Goal: Task Accomplishment & Management: Complete application form

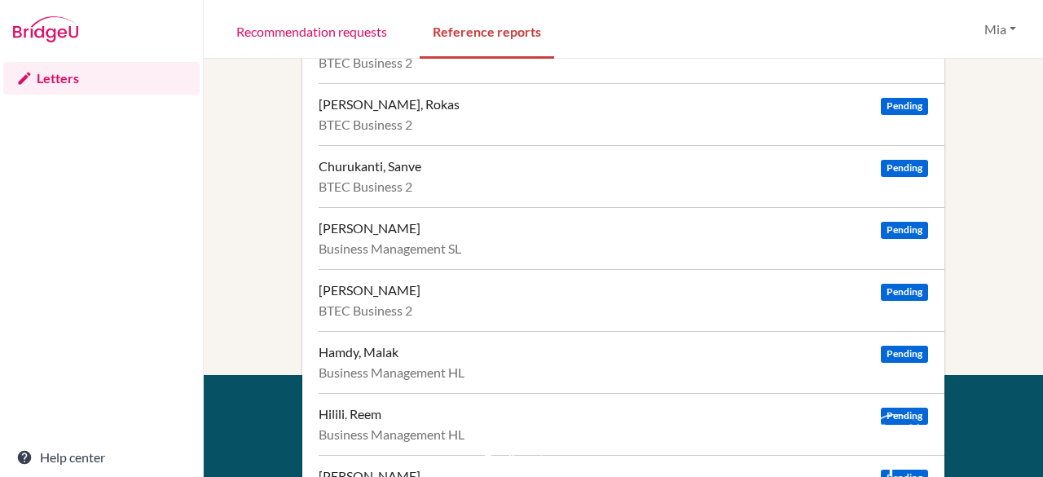
scroll to position [184, 0]
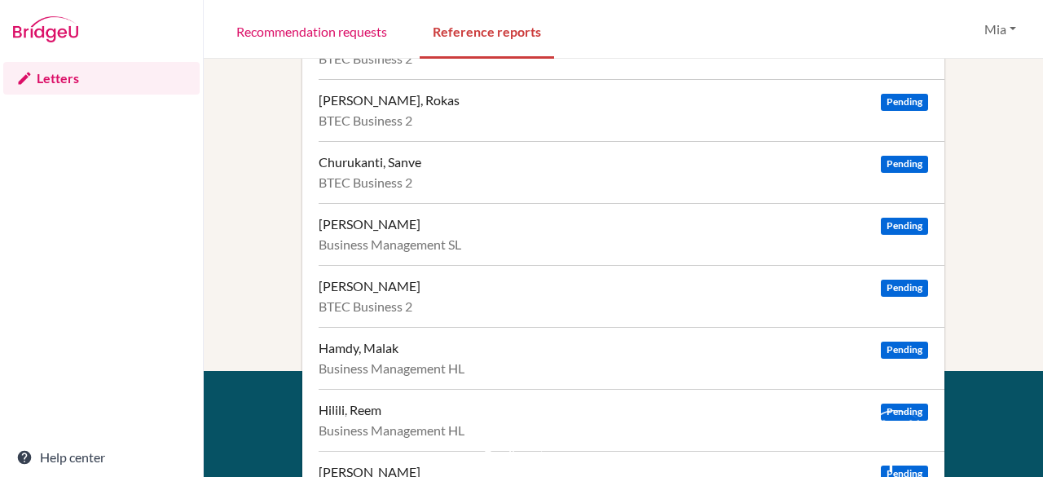
click at [536, 231] on div "[PERSON_NAME] Pending" at bounding box center [623, 224] width 609 height 16
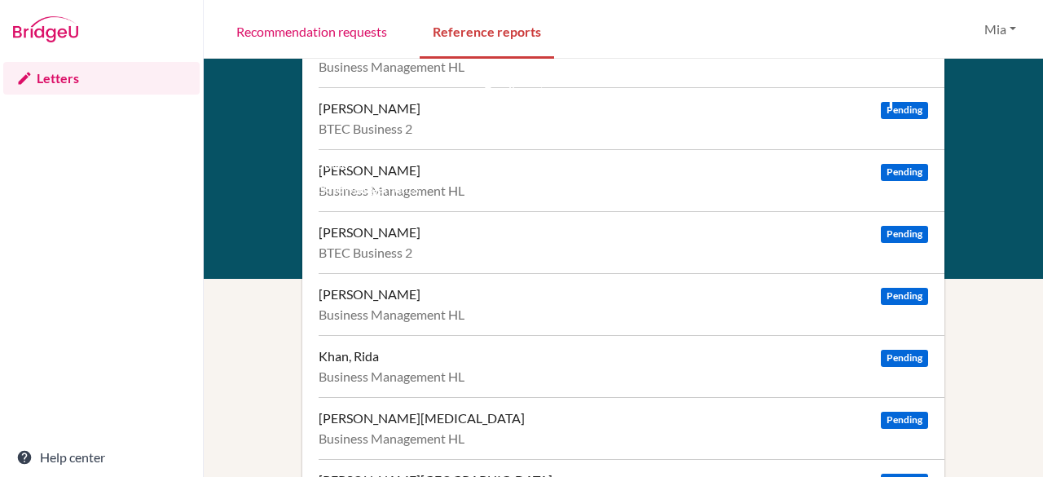
scroll to position [606, 0]
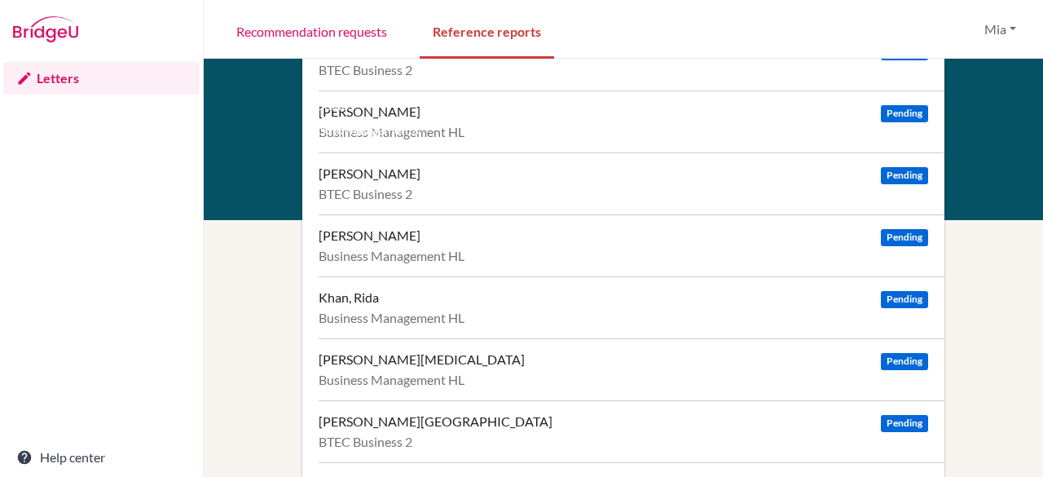
click at [594, 242] on div "[PERSON_NAME] Pending Business Management HL" at bounding box center [632, 245] width 626 height 62
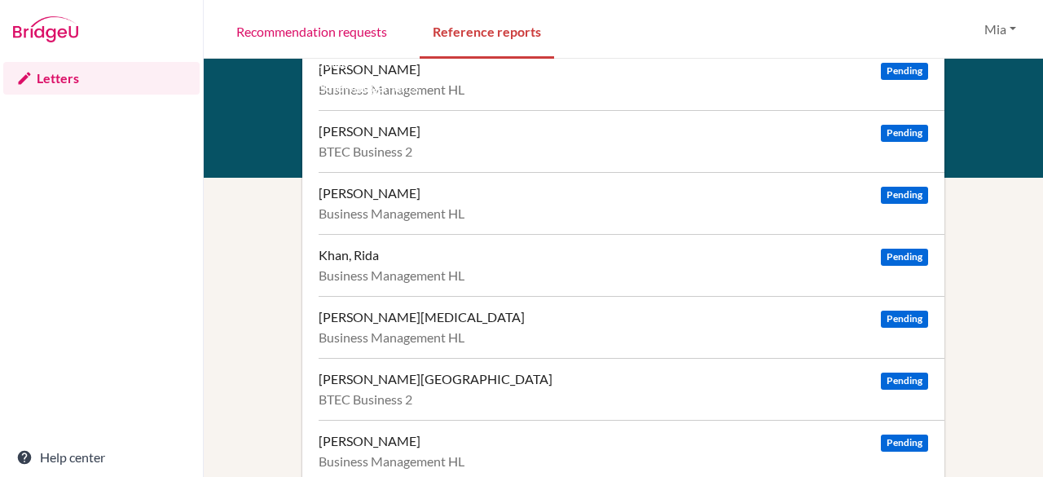
click at [552, 434] on div "[PERSON_NAME] Pending" at bounding box center [623, 441] width 609 height 16
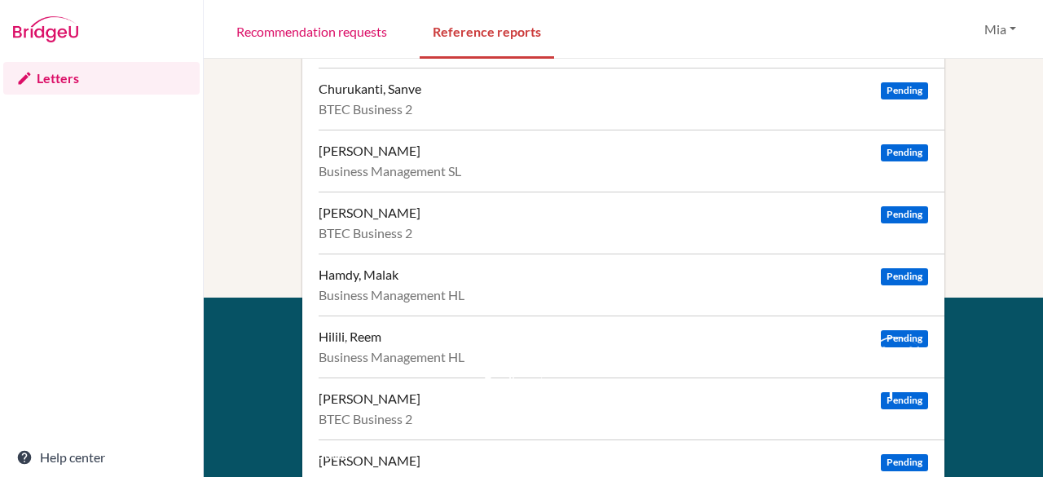
scroll to position [153, 0]
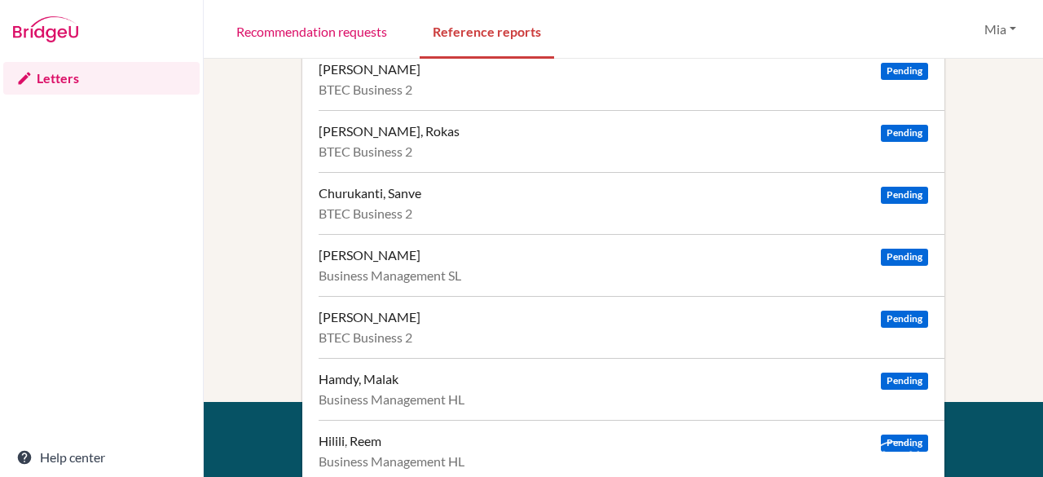
click at [428, 260] on div "[PERSON_NAME] Pending" at bounding box center [623, 255] width 609 height 16
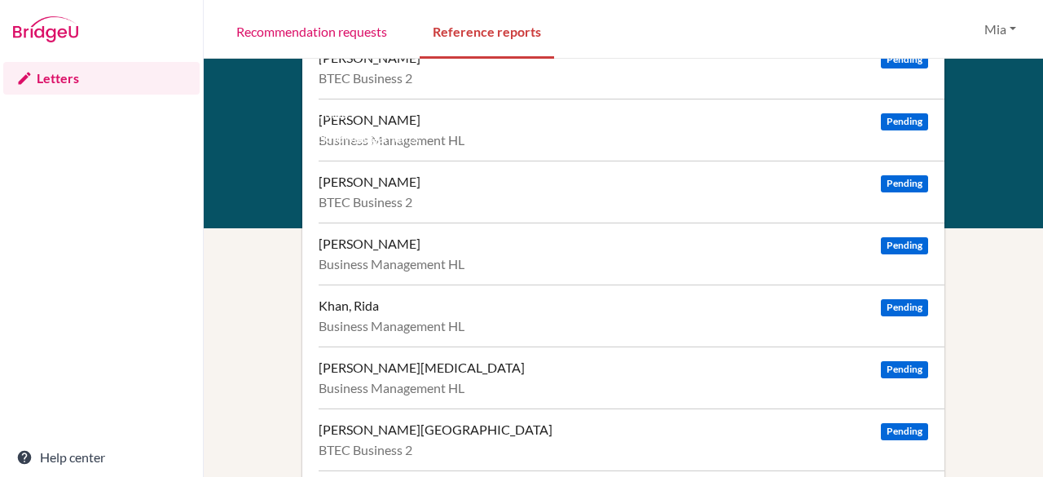
scroll to position [649, 0]
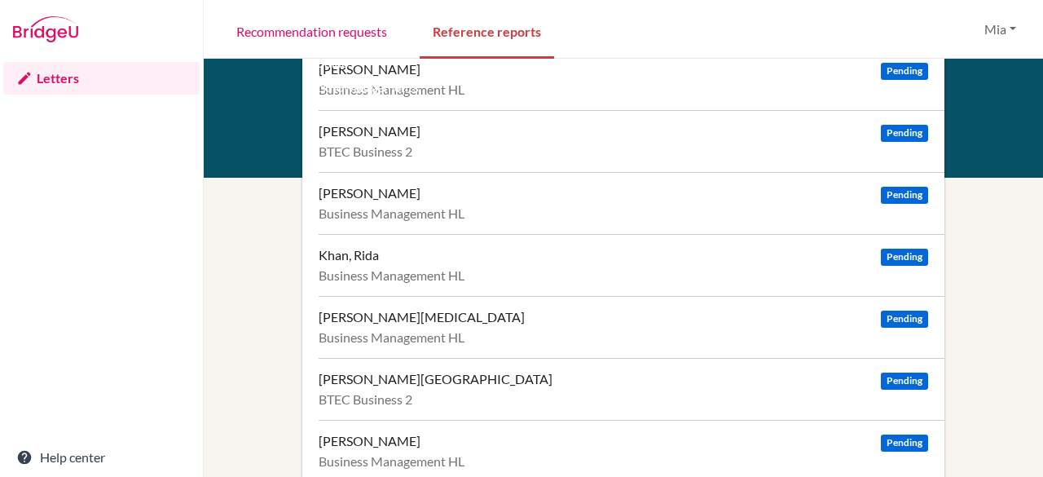
click at [484, 319] on div "Mathur, Nikita Pending" at bounding box center [623, 317] width 609 height 16
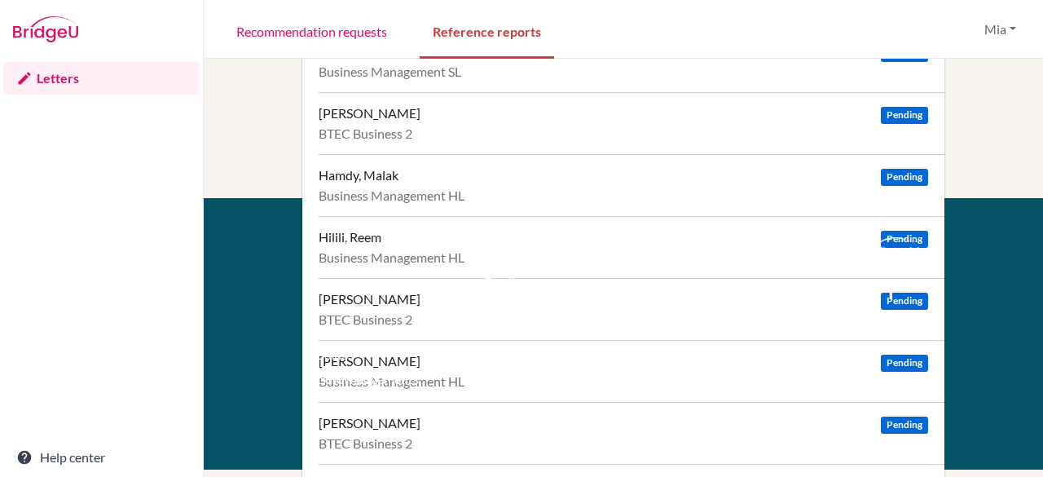
scroll to position [355, 0]
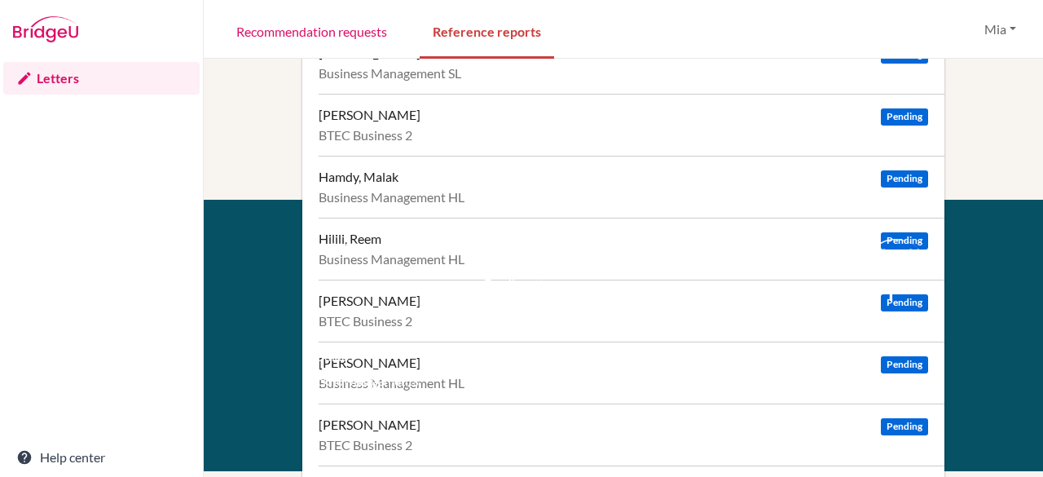
click at [589, 266] on div "Support Email us at hi@bridge-u.com Help Center" at bounding box center [546, 310] width 149 height 143
click at [352, 234] on div "Hilili, Reem" at bounding box center [350, 239] width 63 height 16
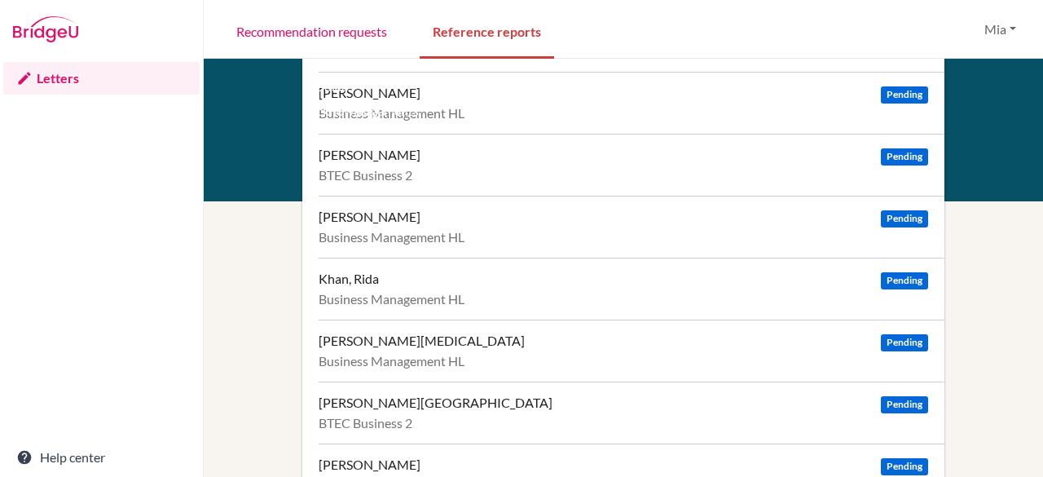
scroll to position [649, 0]
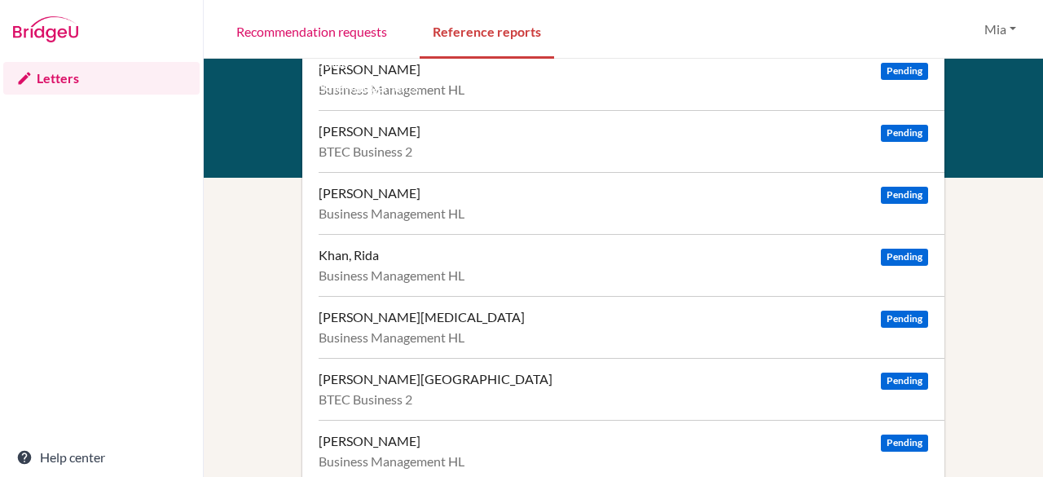
click at [590, 312] on div "Mathur, Nikita Pending" at bounding box center [623, 317] width 609 height 16
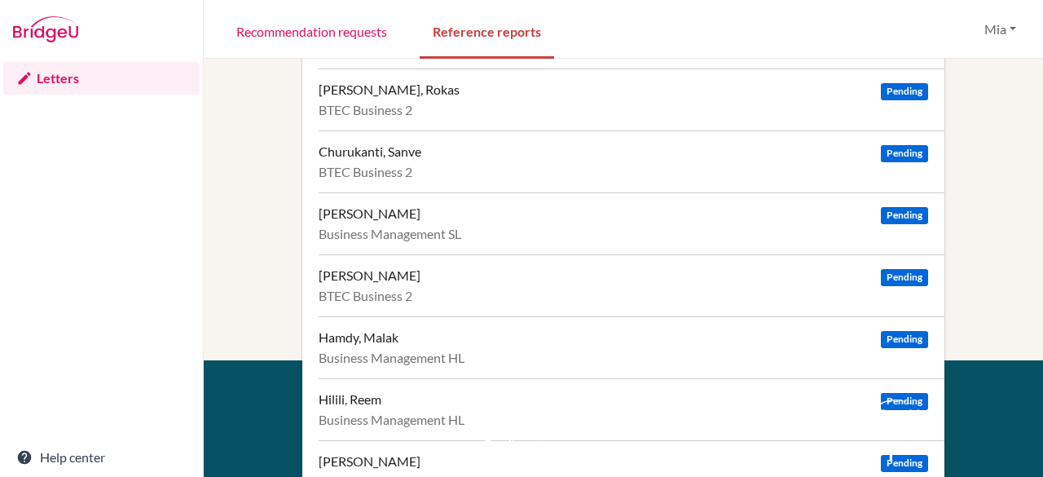
scroll to position [213, 0]
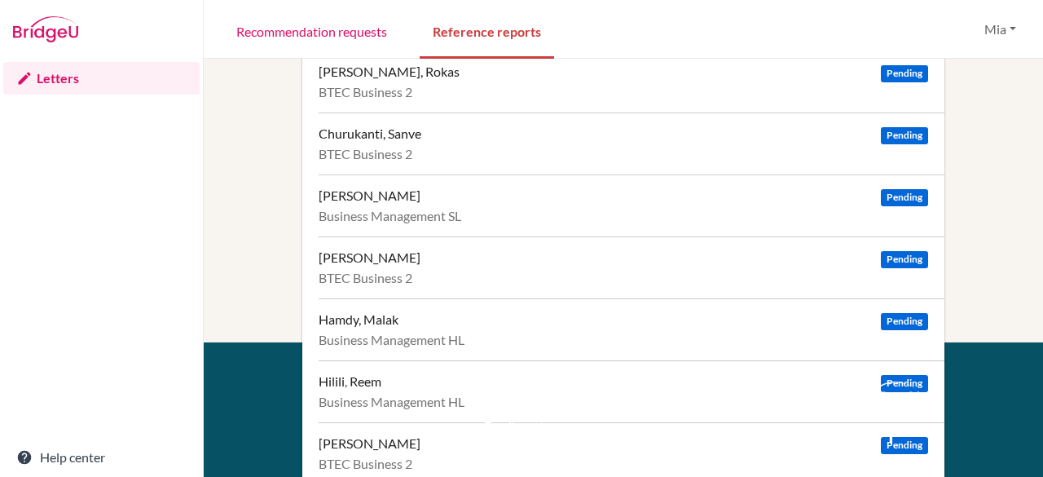
click at [423, 321] on div "Hamdy, Malak Pending" at bounding box center [623, 319] width 609 height 16
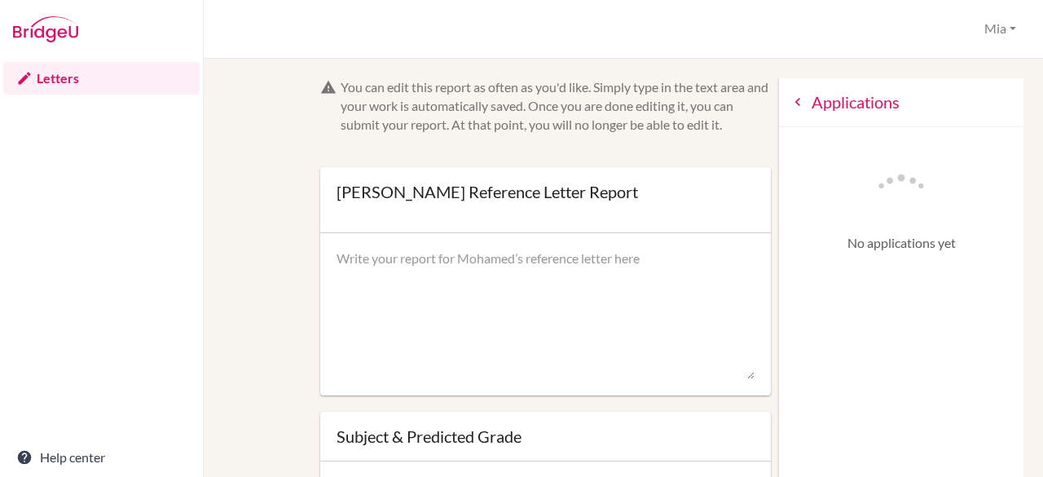
click at [790, 110] on icon at bounding box center [798, 102] width 16 height 16
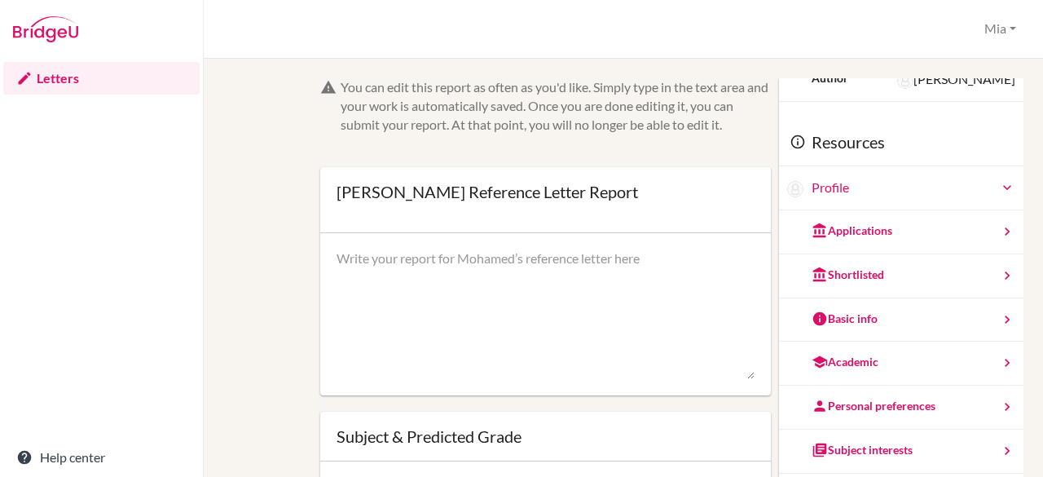
scroll to position [88, 0]
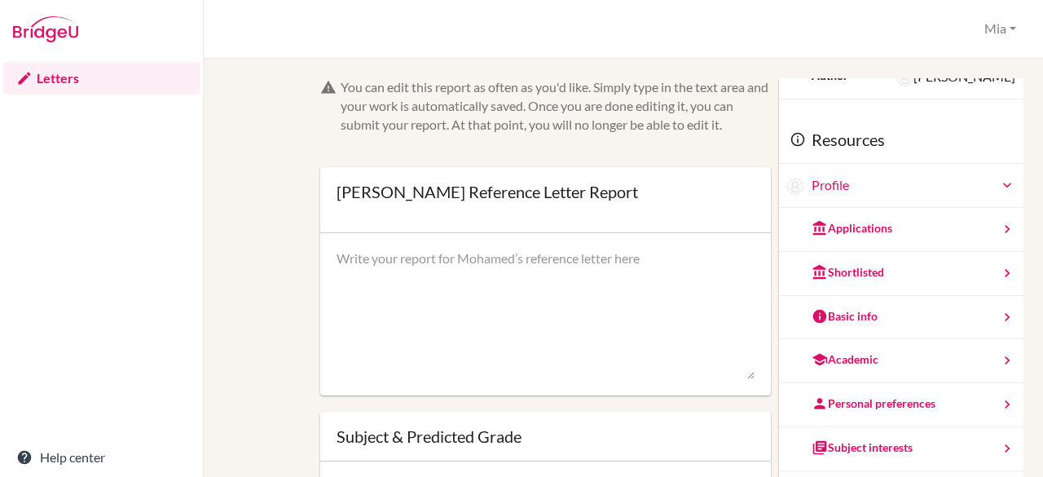
click at [852, 355] on div "Academic" at bounding box center [845, 359] width 67 height 16
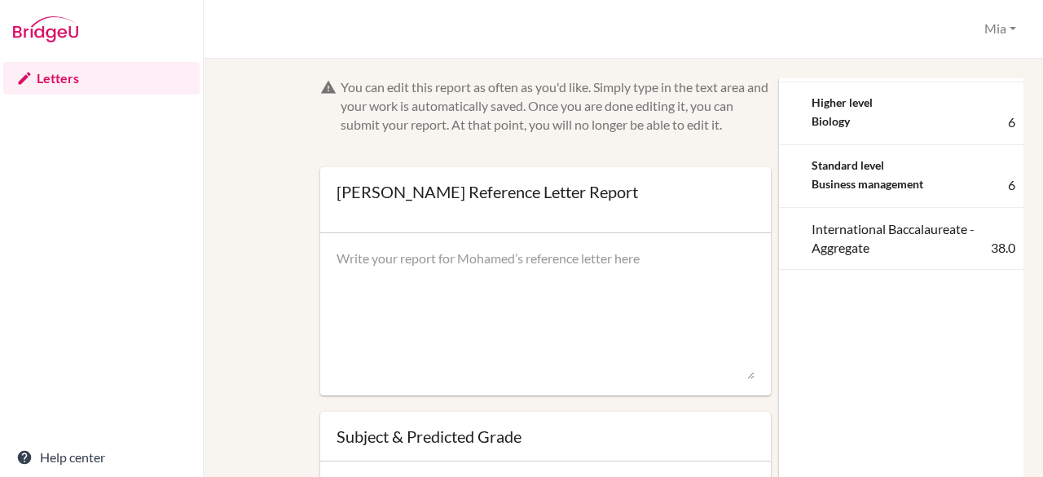
scroll to position [0, 0]
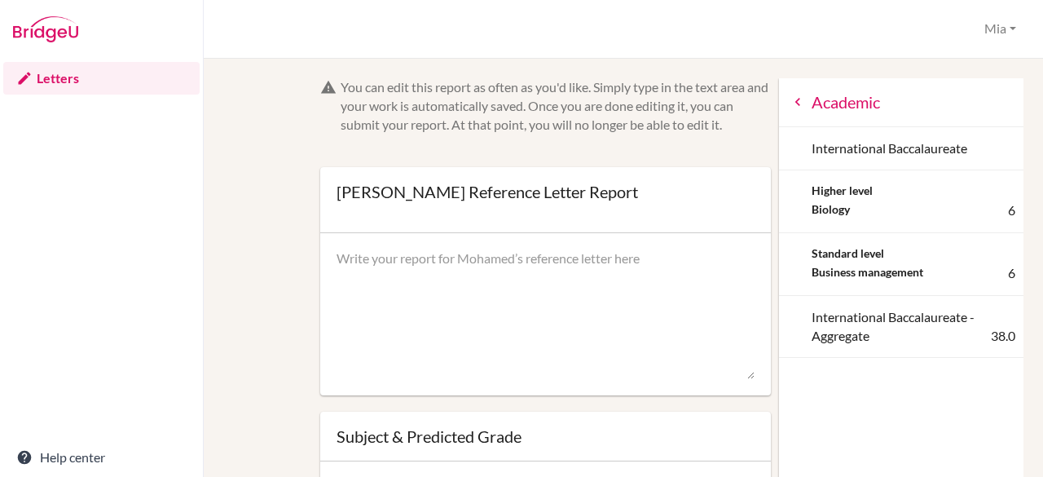
click at [779, 111] on div "Academic" at bounding box center [901, 102] width 244 height 49
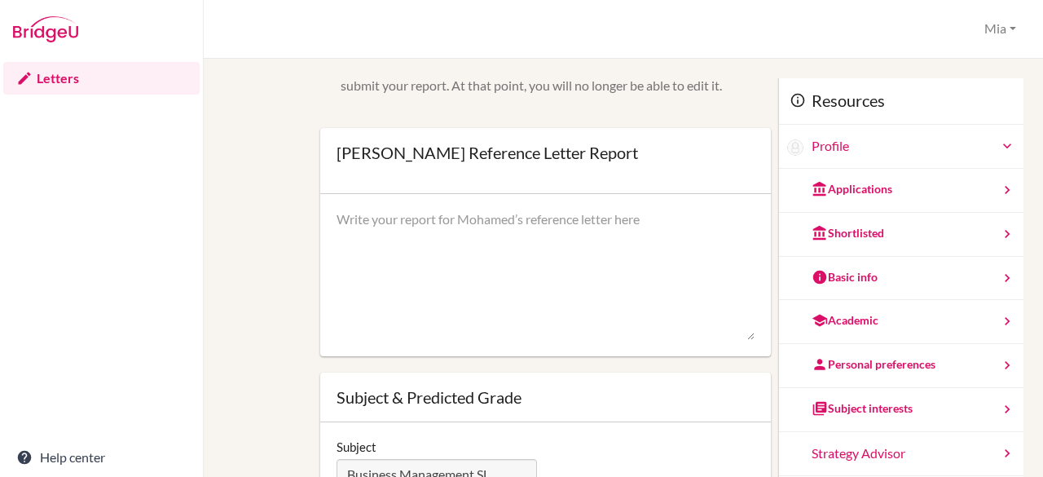
scroll to position [42, 0]
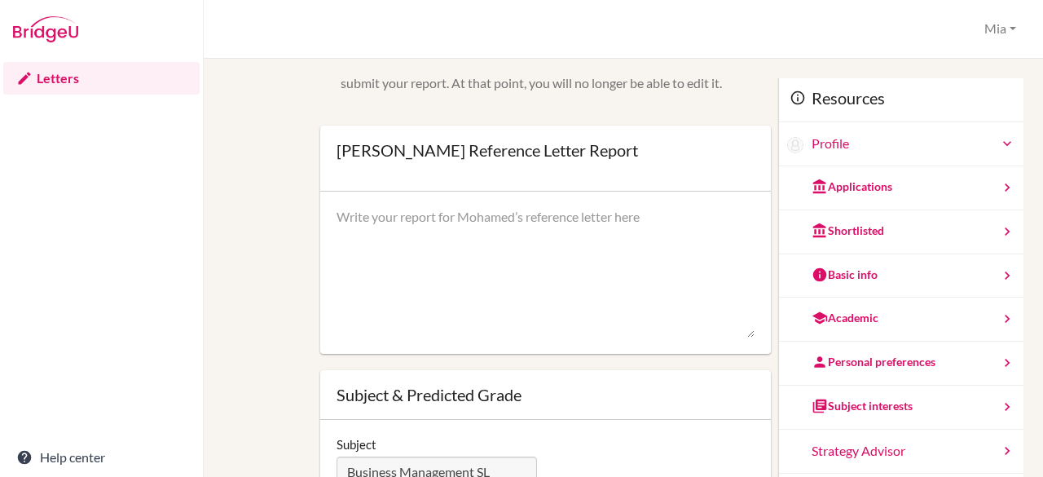
click at [838, 403] on div "Subject interests" at bounding box center [862, 406] width 101 height 16
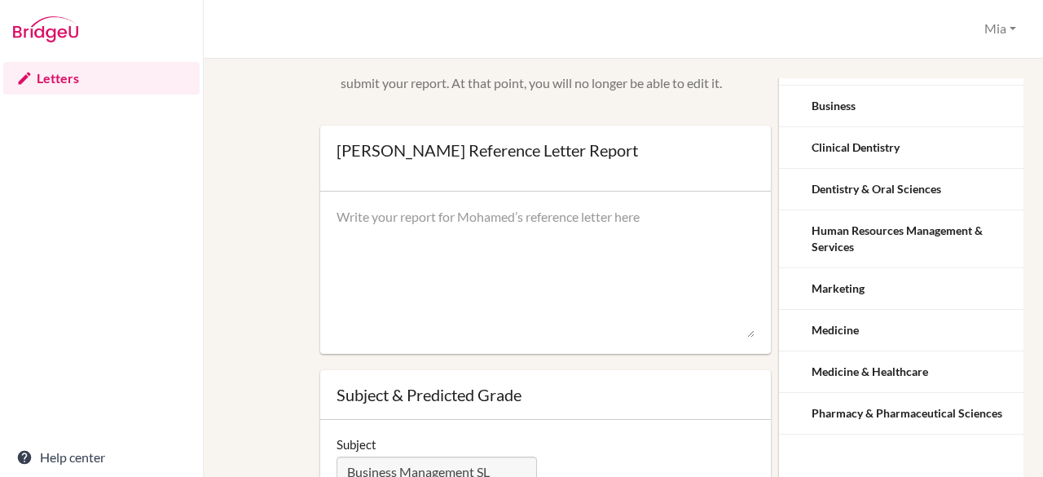
scroll to position [0, 0]
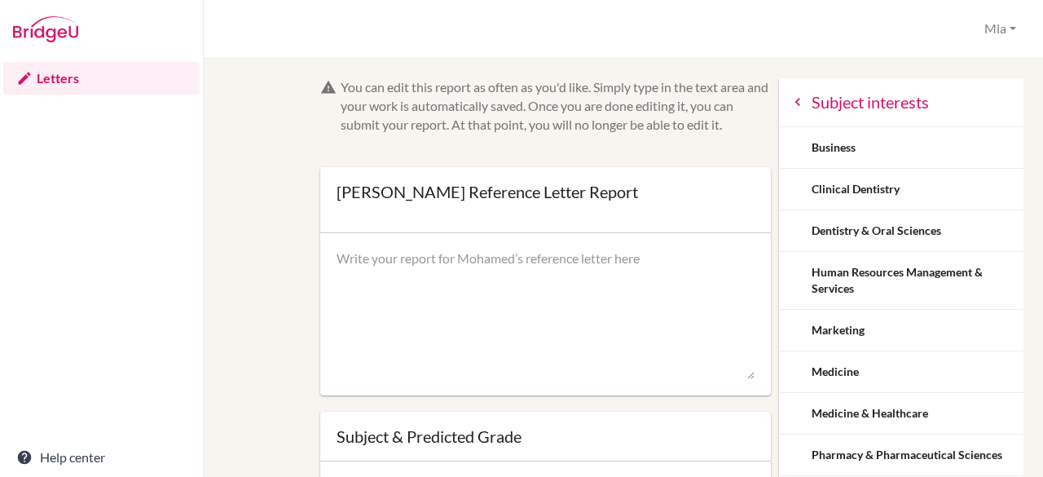
click at [790, 108] on icon at bounding box center [798, 102] width 16 height 16
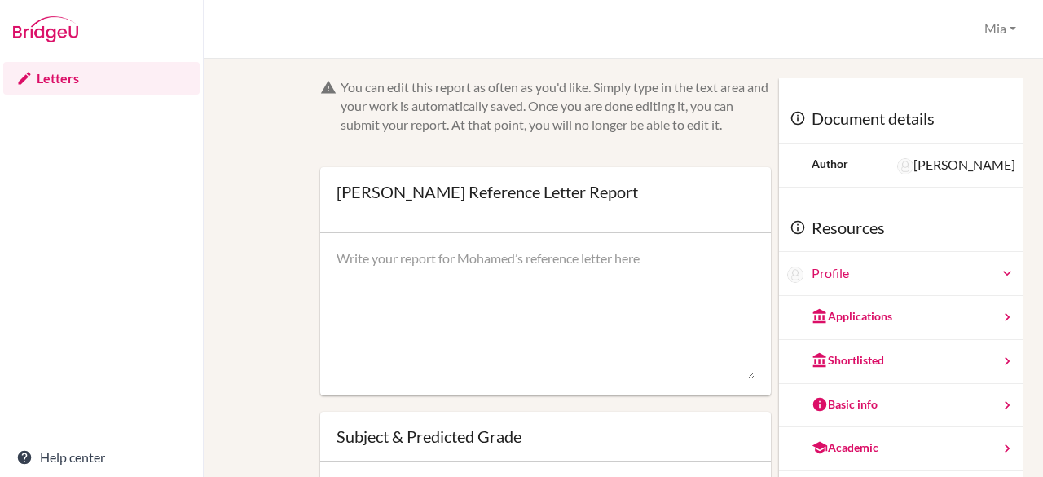
click at [408, 285] on textarea at bounding box center [546, 314] width 419 height 130
paste textarea "Mohamed is a strong and motivated student in Business Management who consistent…"
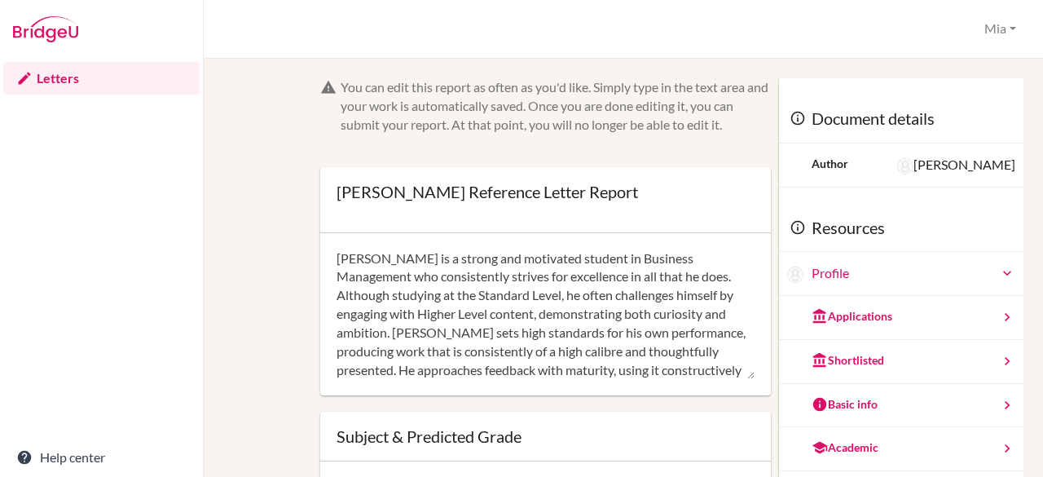
scroll to position [110, 0]
type textarea "Mohamed is a strong and motivated student in Business Management who consistent…"
click at [885, 61] on div "You can edit this report as often as you'd like. Simply type in the text area a…" at bounding box center [623, 268] width 839 height 418
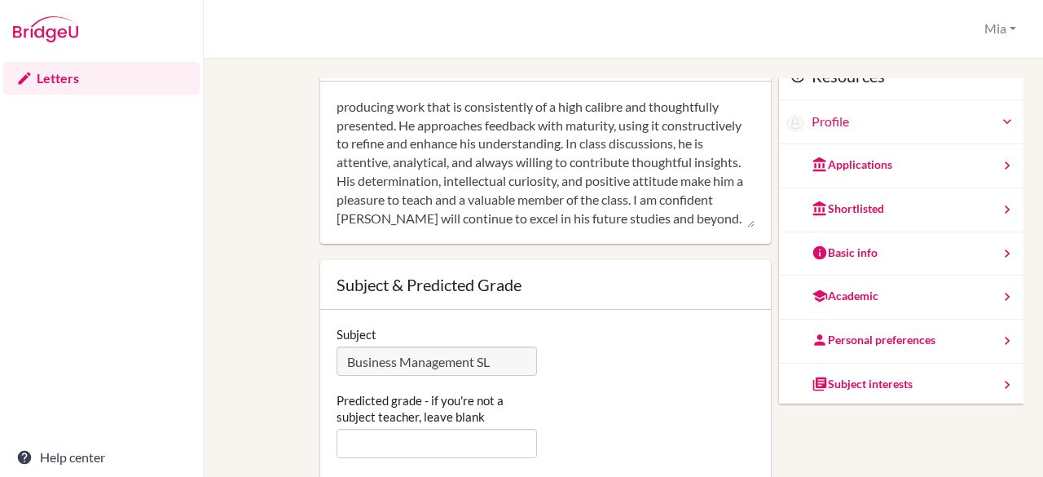
scroll to position [107, 0]
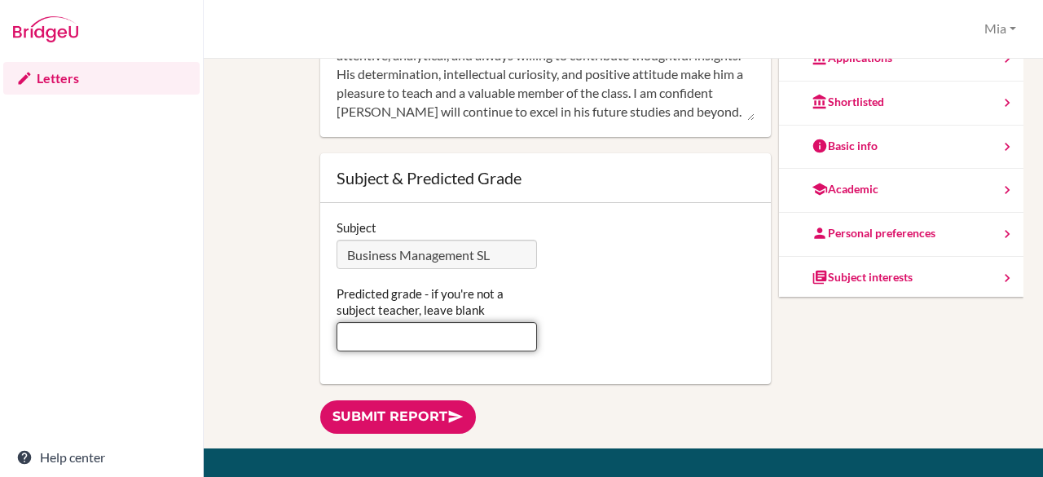
click at [395, 346] on input "Predicted grade - if you're not a subject teacher, leave blank" at bounding box center [437, 336] width 201 height 29
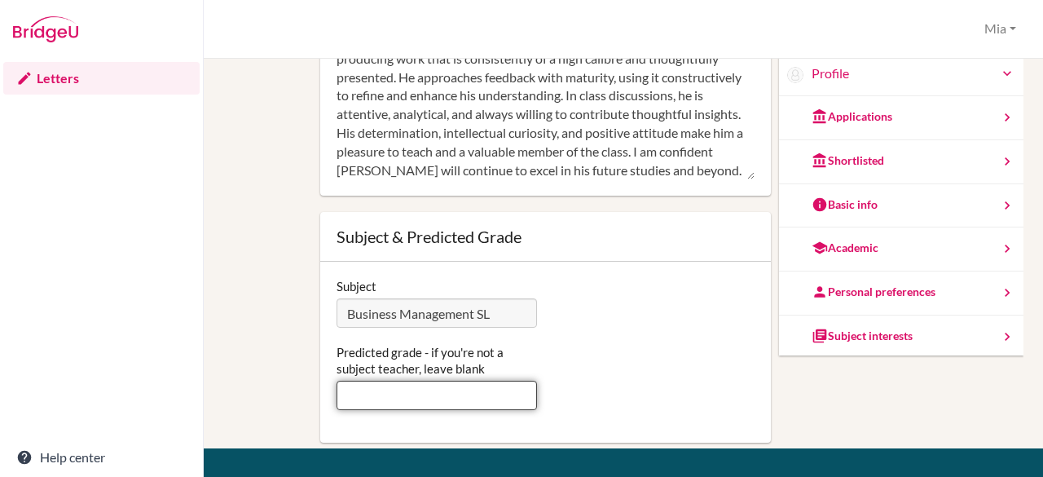
scroll to position [31, 0]
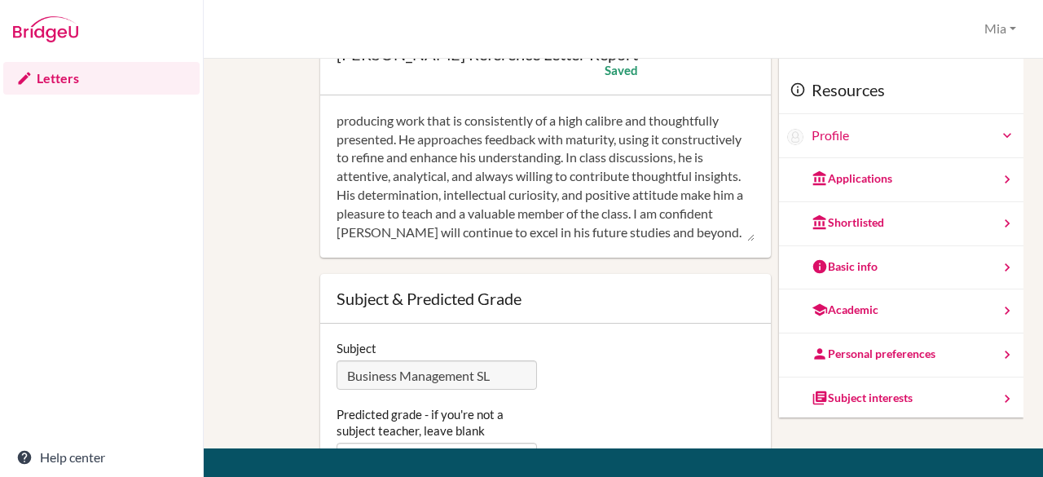
click at [874, 341] on div "Personal preferences" at bounding box center [901, 355] width 244 height 44
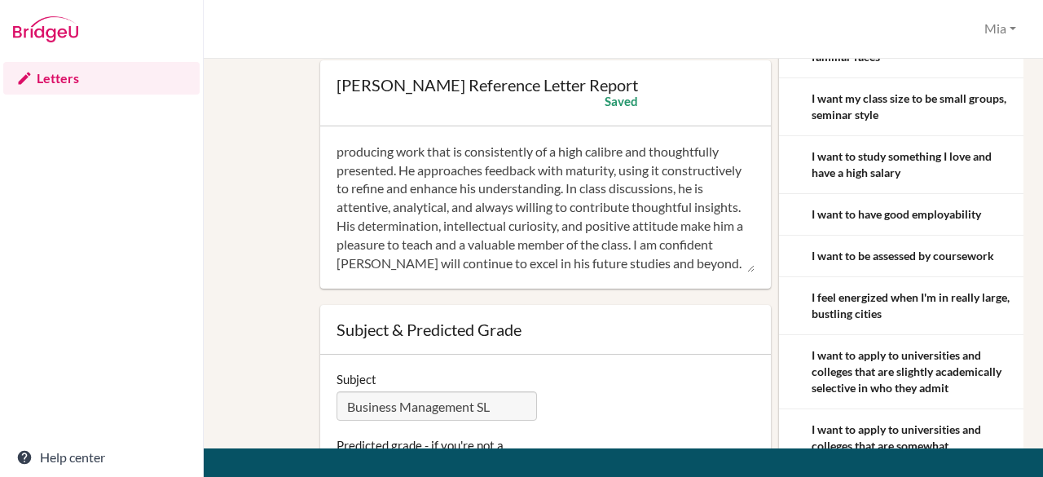
scroll to position [0, 0]
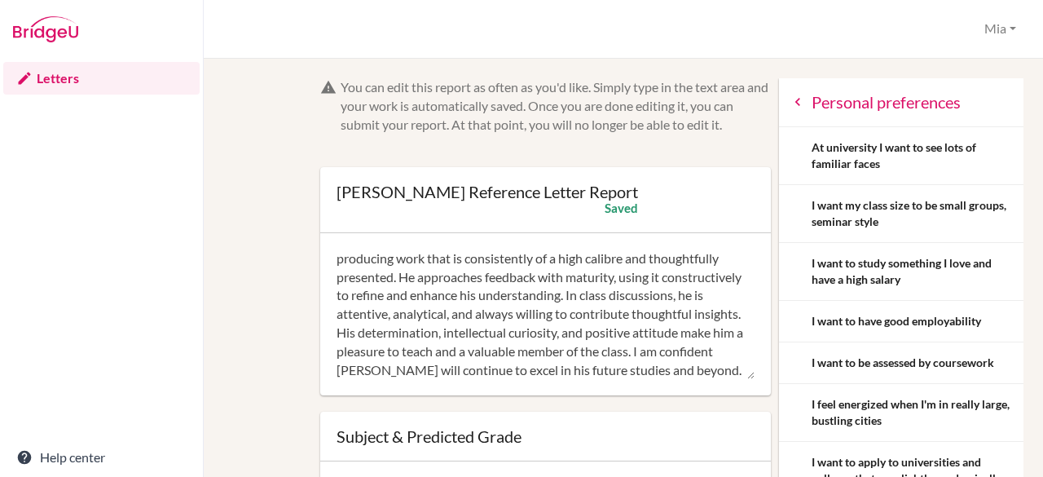
click at [790, 102] on icon at bounding box center [798, 102] width 16 height 16
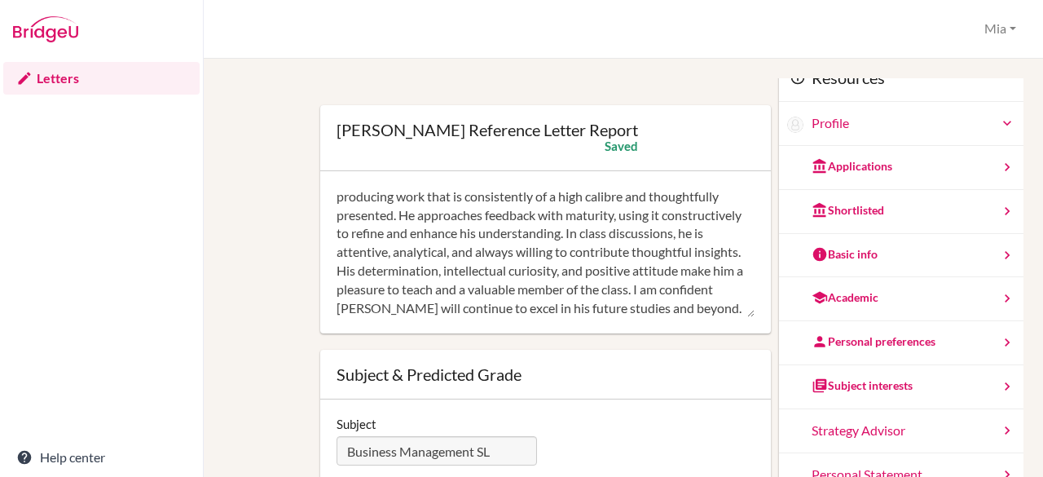
scroll to position [64, 0]
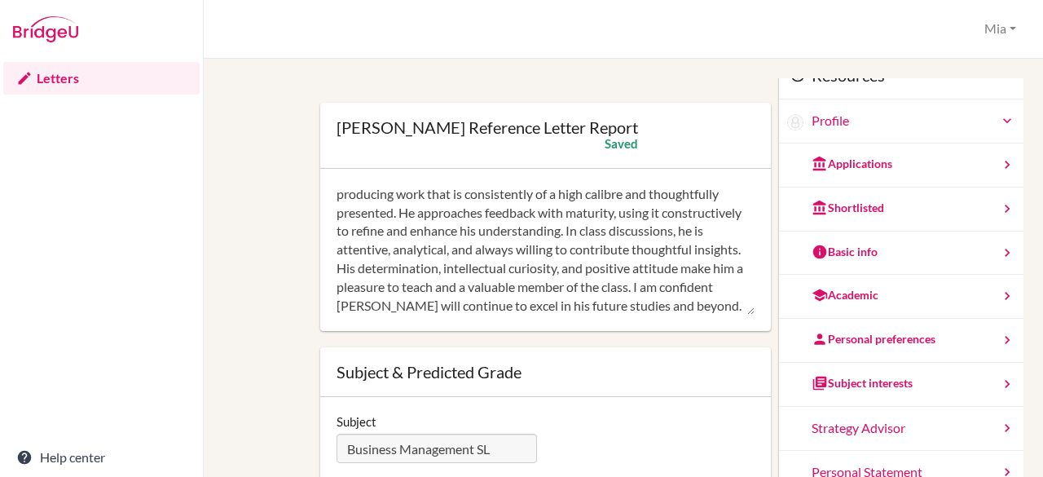
click at [847, 387] on div "Subject interests" at bounding box center [862, 383] width 101 height 16
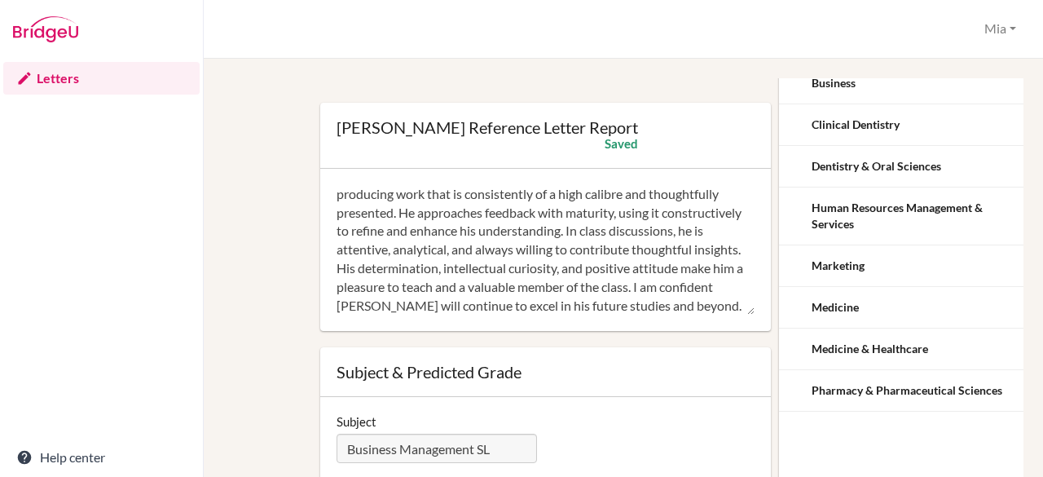
scroll to position [0, 0]
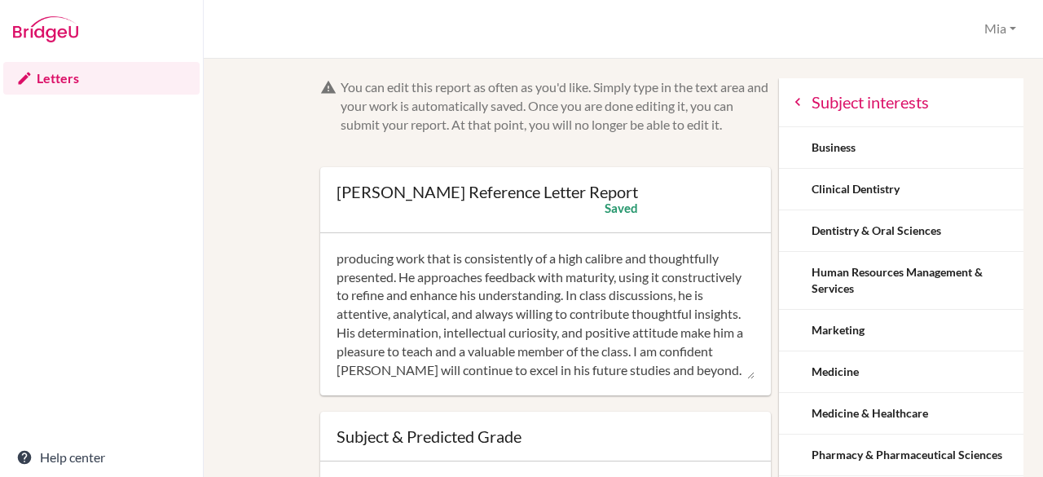
click at [779, 113] on div "Subject interests" at bounding box center [901, 102] width 244 height 49
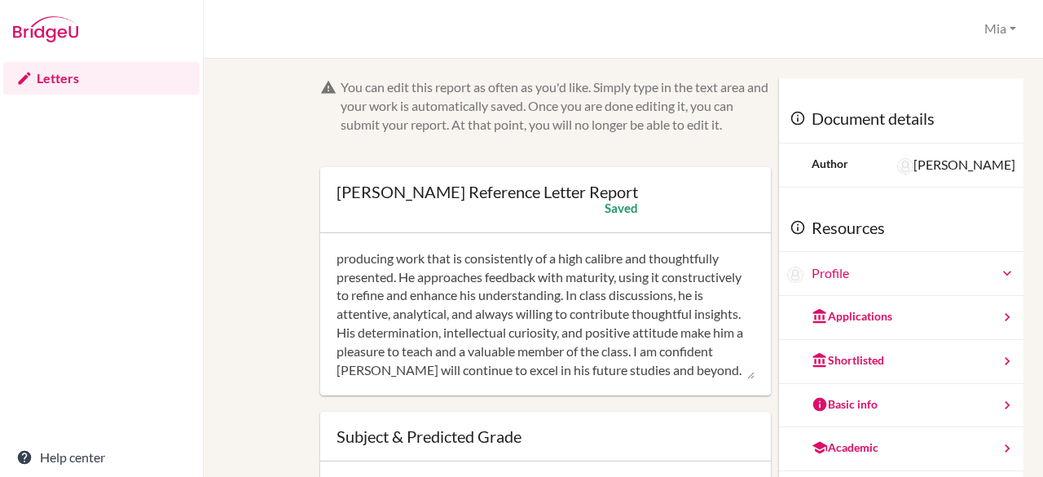
scroll to position [88, 0]
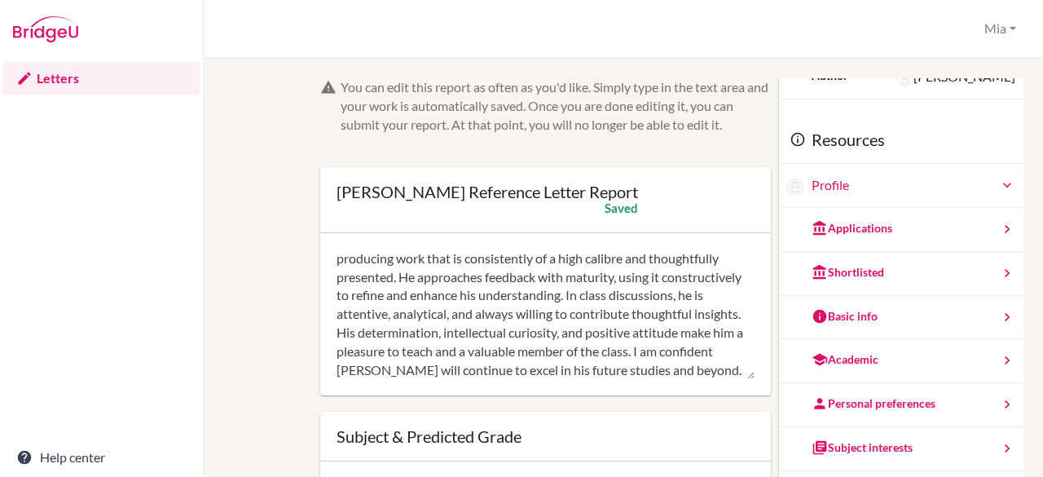
click at [873, 397] on div "Personal preferences" at bounding box center [874, 403] width 124 height 16
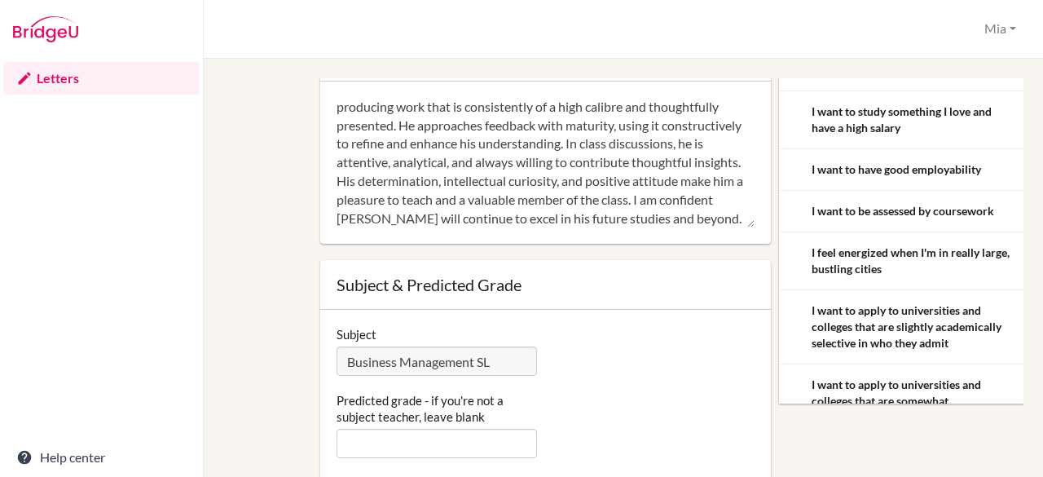
scroll to position [0, 0]
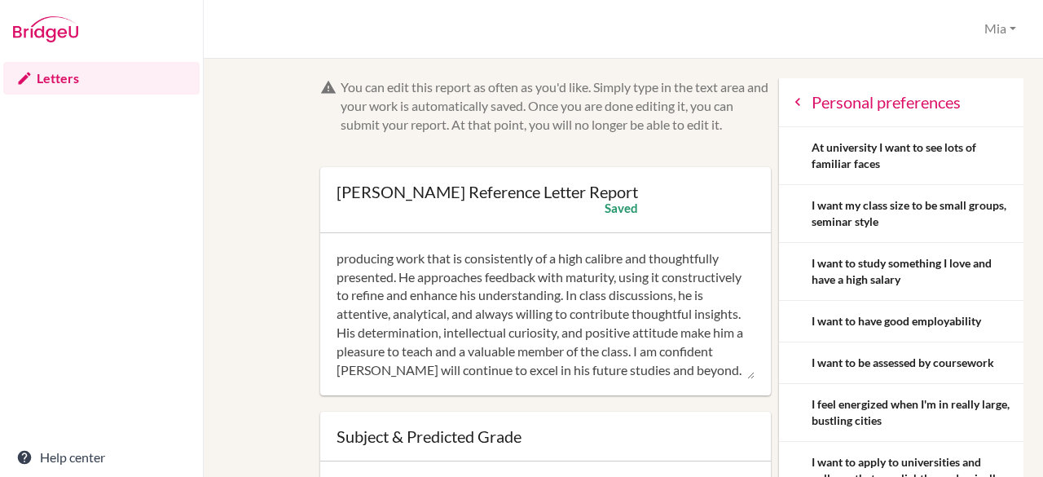
click at [790, 102] on icon at bounding box center [798, 102] width 16 height 16
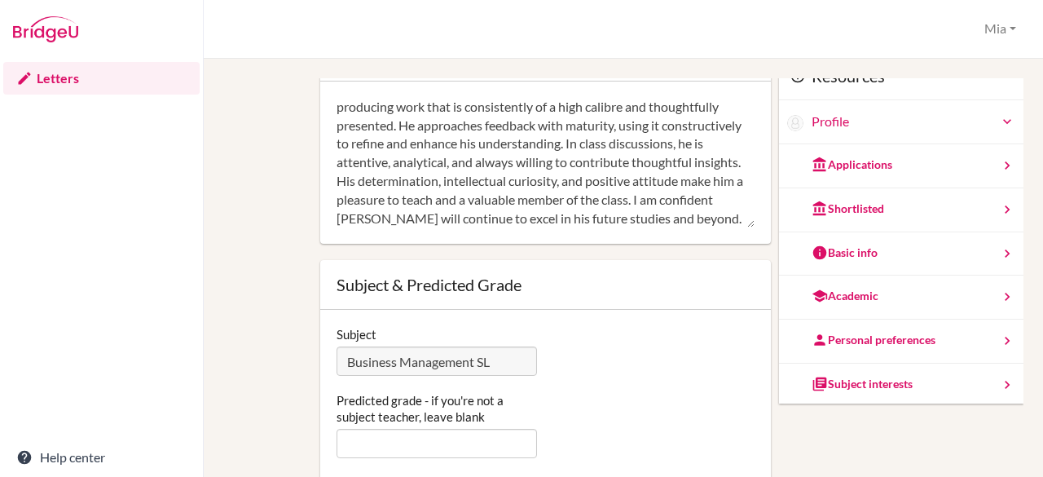
scroll to position [83, 0]
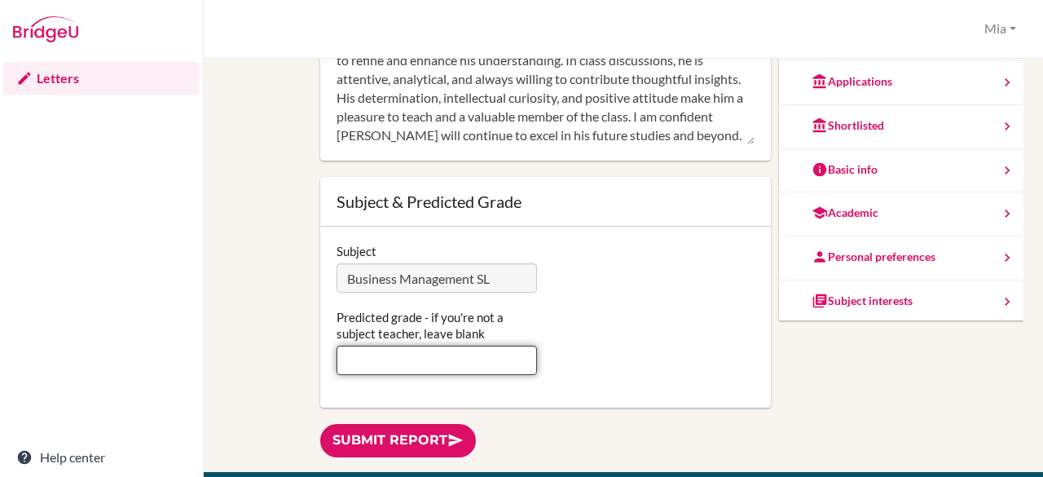
click at [461, 369] on input "Predicted grade - if you're not a subject teacher, leave blank" at bounding box center [437, 359] width 201 height 29
type input "7"
click at [935, 293] on div "Subject interests" at bounding box center [901, 302] width 244 height 44
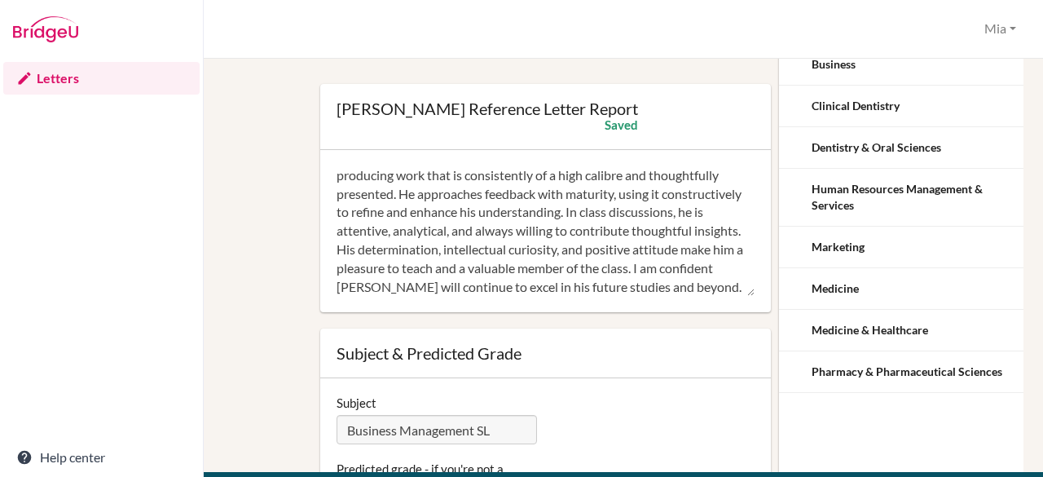
scroll to position [0, 0]
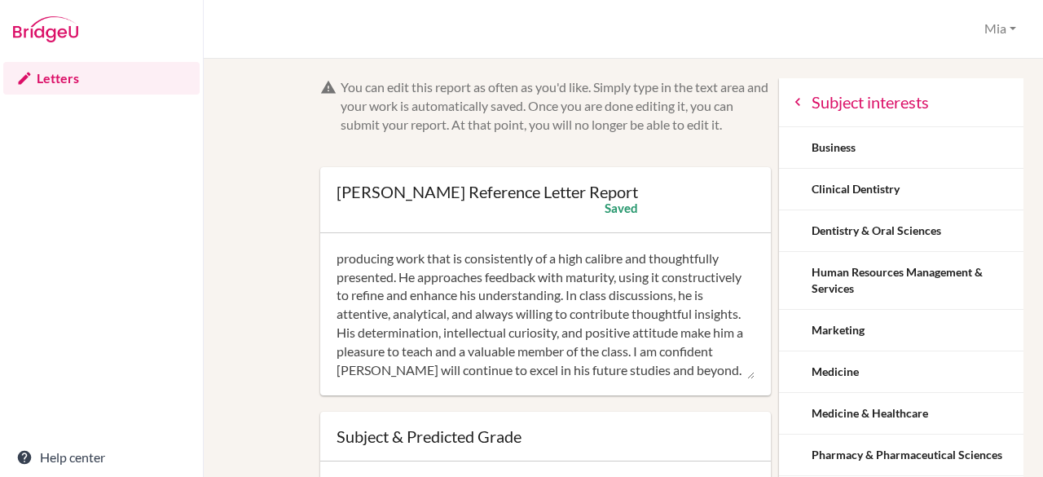
click at [790, 105] on icon at bounding box center [798, 102] width 16 height 16
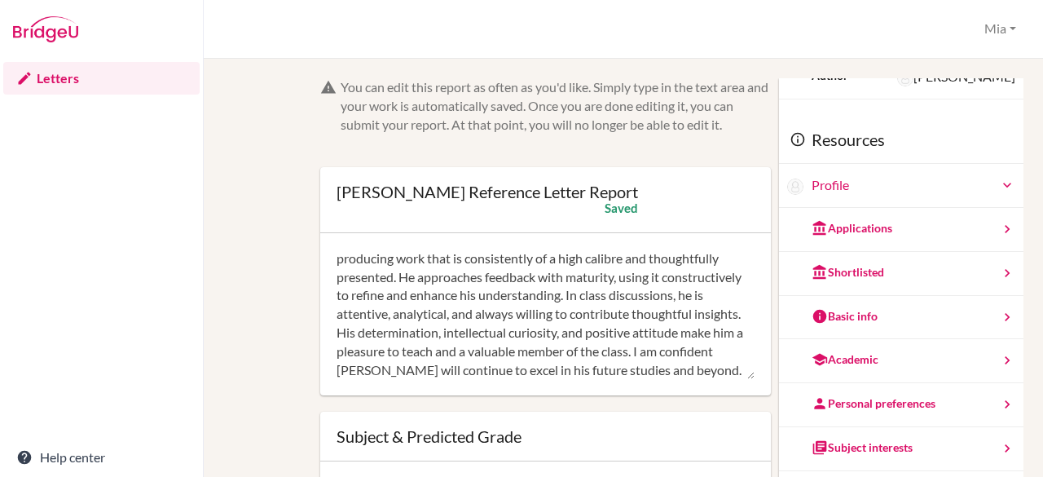
scroll to position [152, 0]
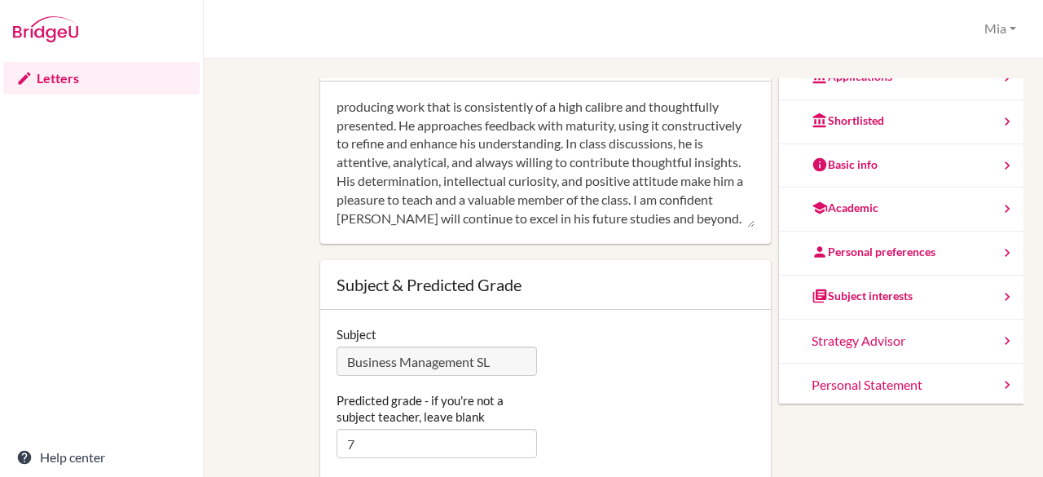
click at [865, 388] on div "Personal Statement" at bounding box center [901, 385] width 244 height 44
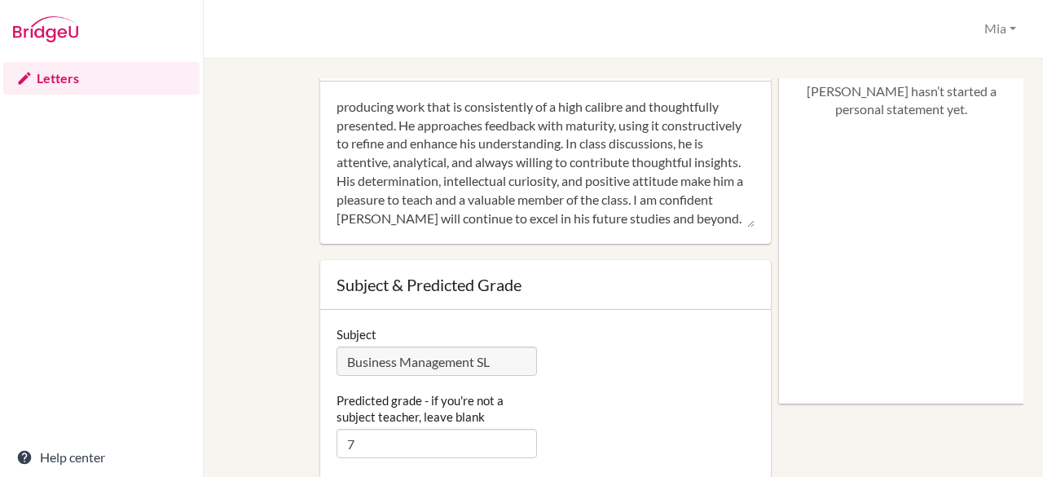
scroll to position [0, 0]
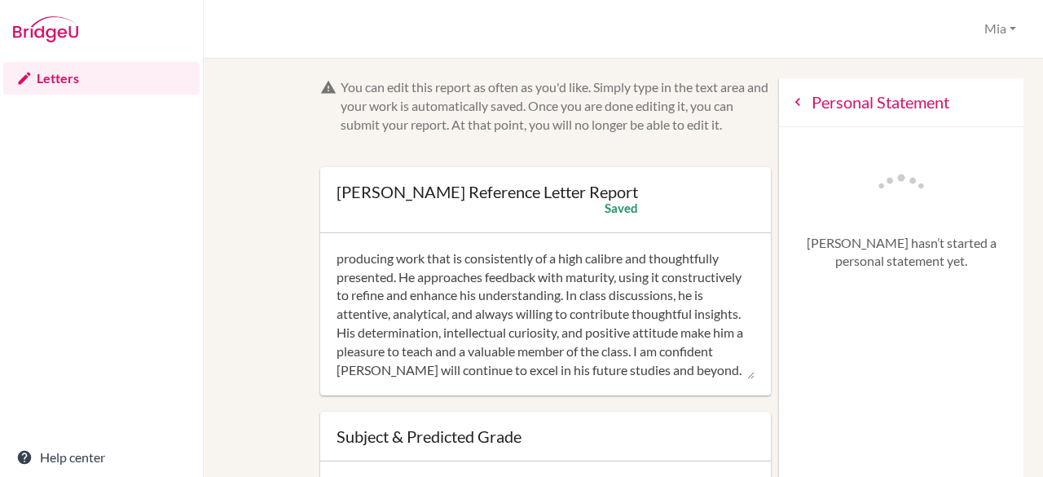
click at [779, 116] on div "Personal Statement" at bounding box center [901, 102] width 244 height 49
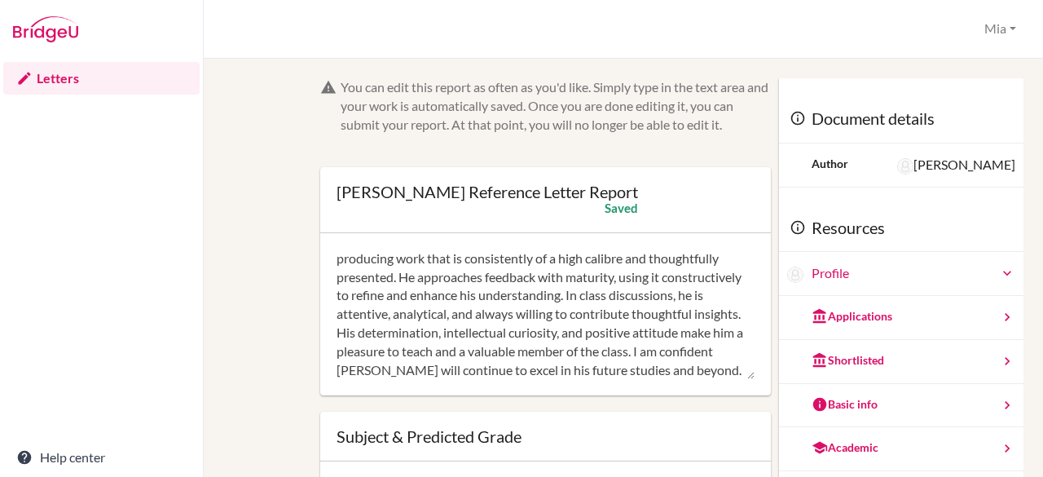
scroll to position [88, 0]
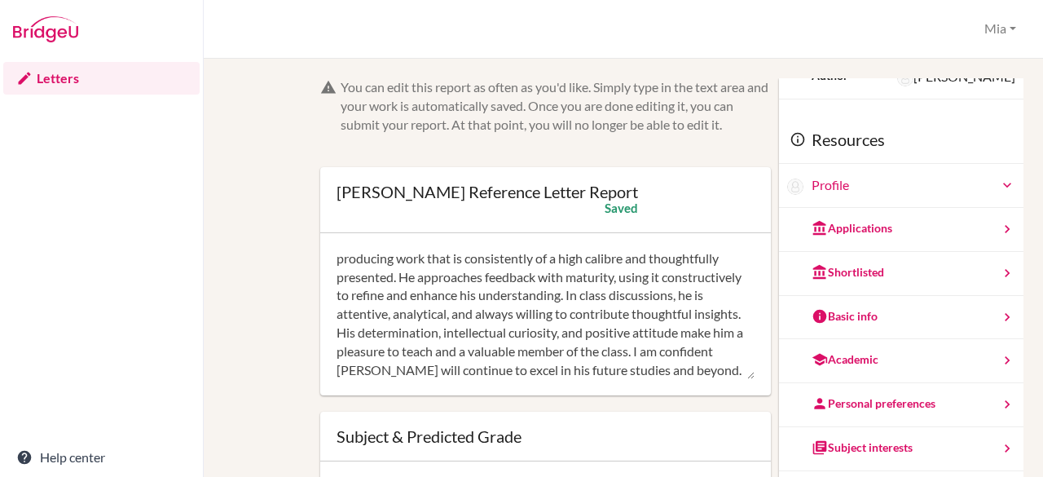
click at [855, 447] on div "Subject interests" at bounding box center [862, 447] width 101 height 16
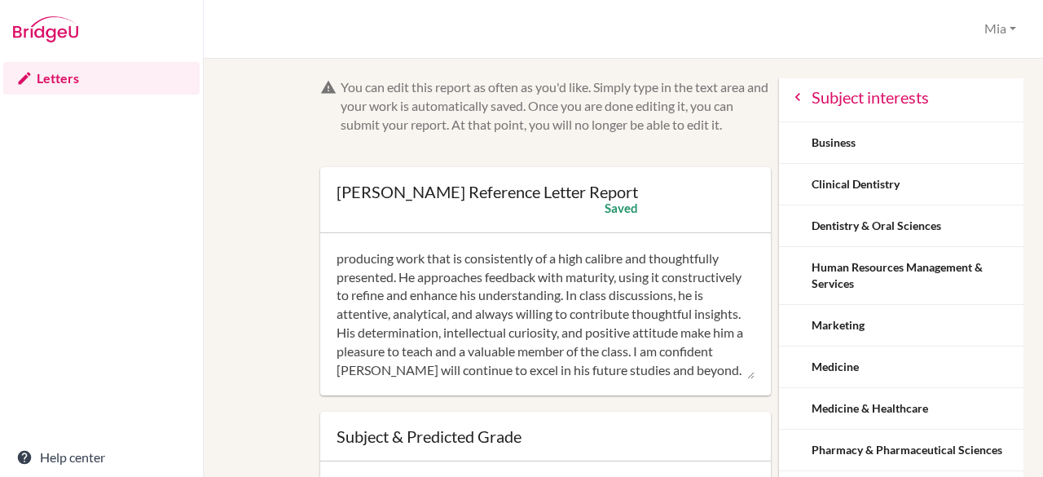
scroll to position [0, 0]
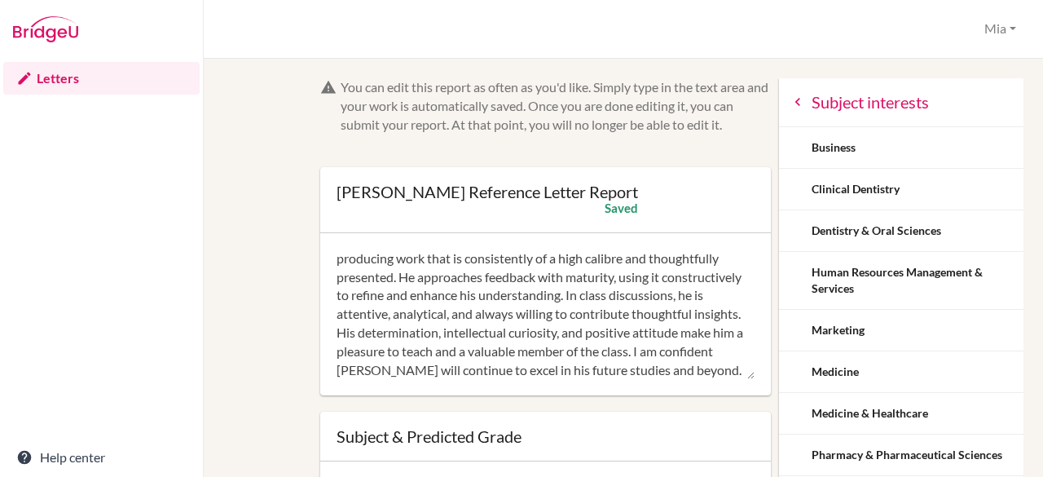
click at [790, 95] on icon at bounding box center [798, 102] width 16 height 16
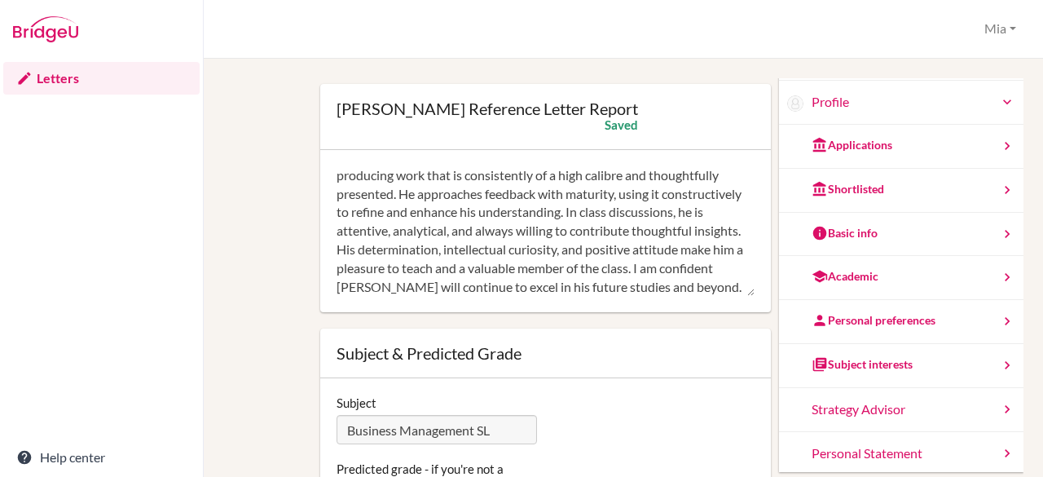
scroll to position [84, 0]
click at [251, 298] on div "You can edit this report as often as you'd like. Simply type in the text area a…" at bounding box center [623, 309] width 784 height 630
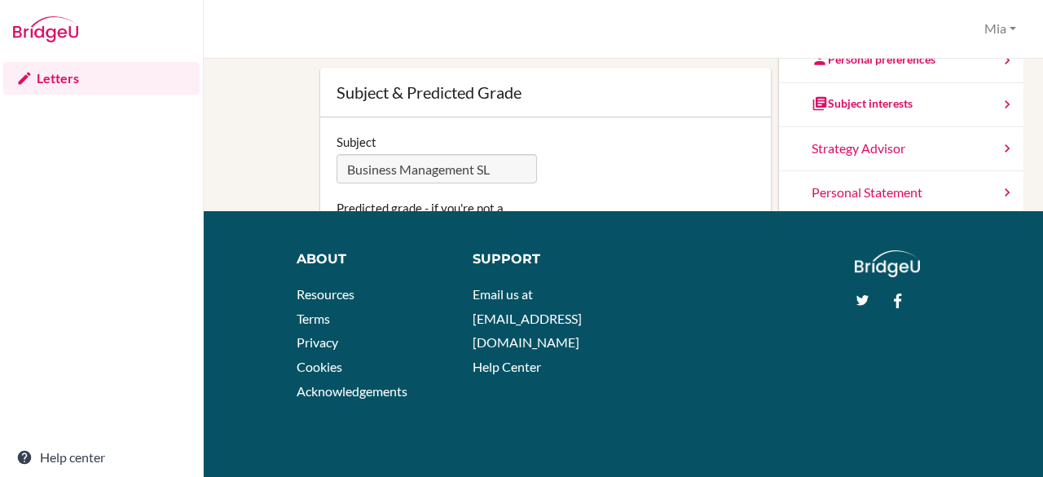
scroll to position [0, 0]
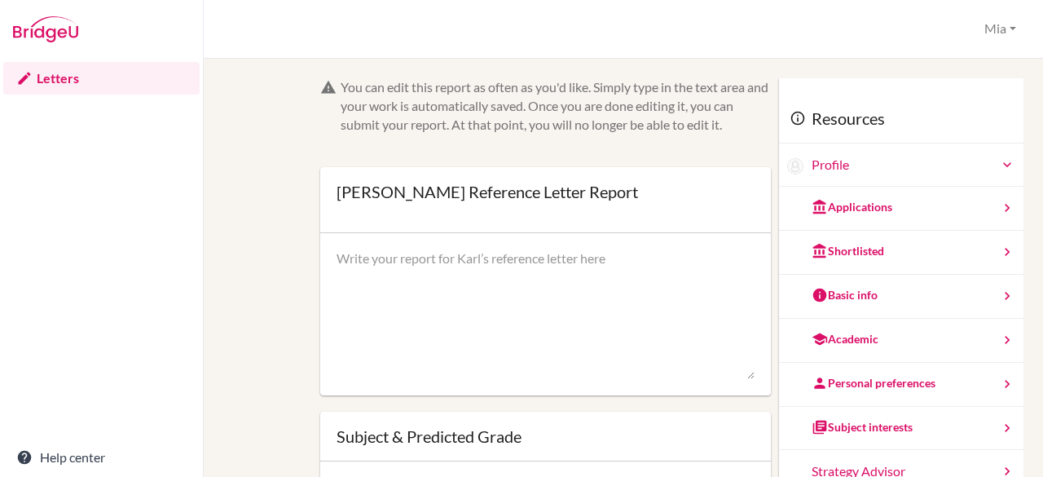
click at [870, 209] on div "Applications" at bounding box center [901, 209] width 244 height 44
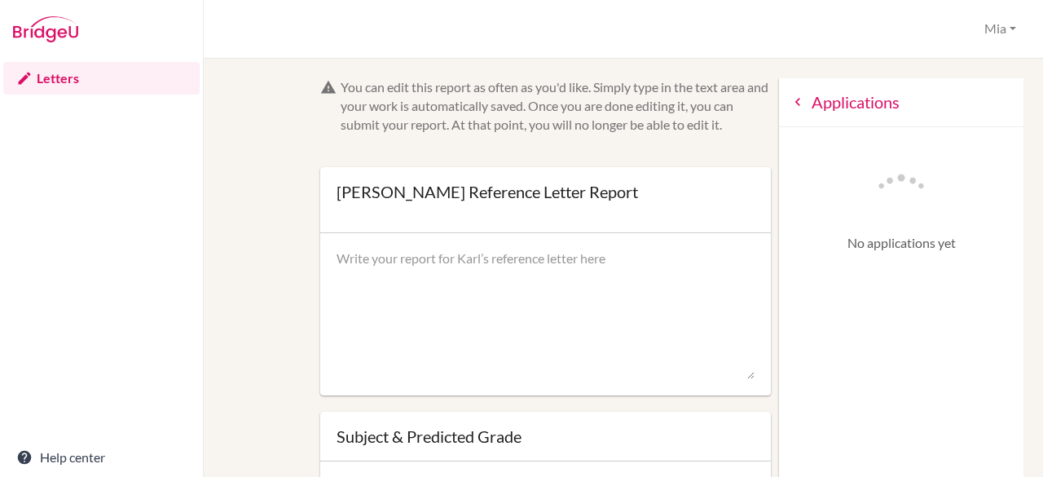
click at [790, 99] on icon at bounding box center [798, 102] width 16 height 16
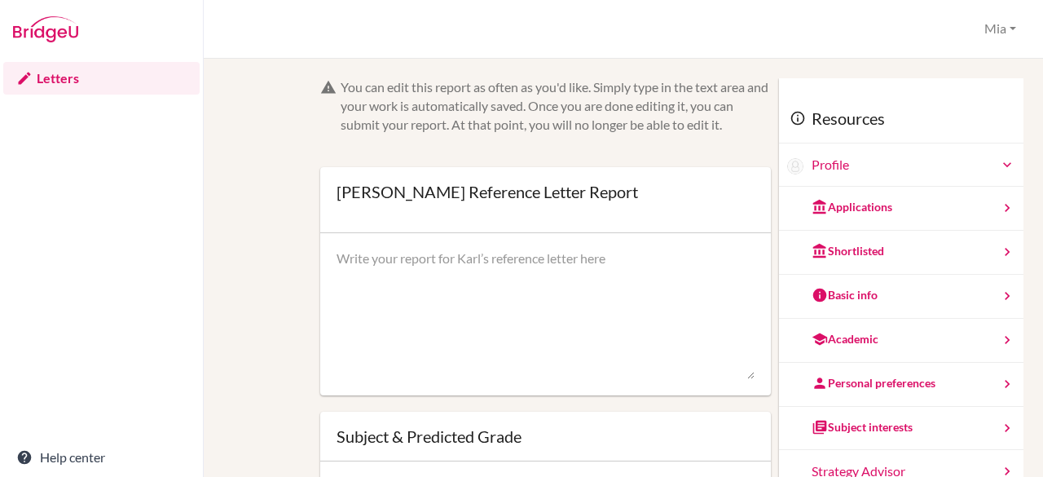
scroll to position [59, 0]
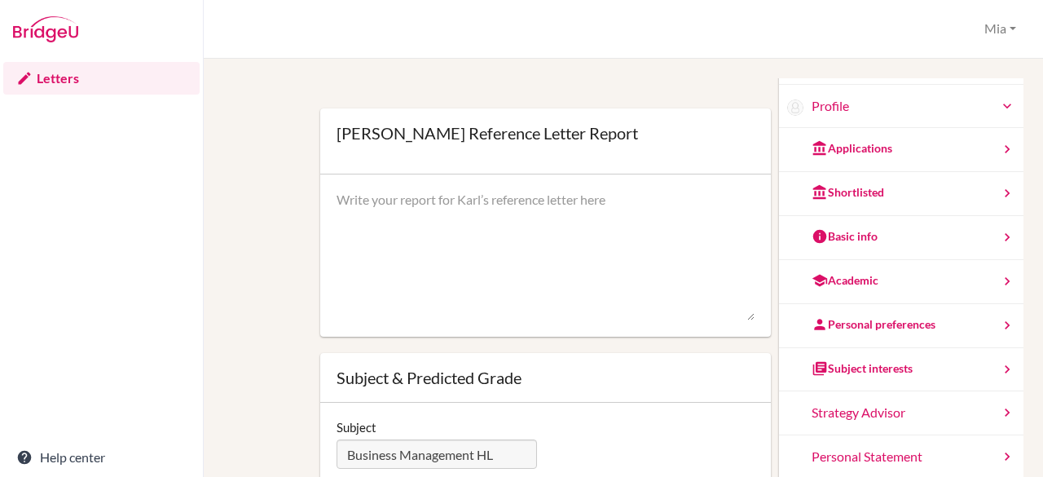
click at [895, 293] on div "Academic" at bounding box center [901, 282] width 244 height 44
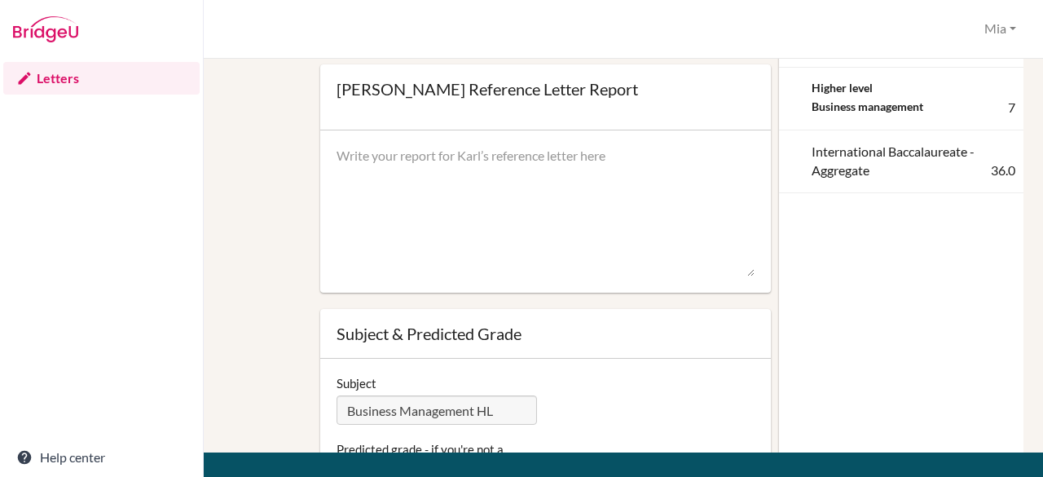
scroll to position [0, 0]
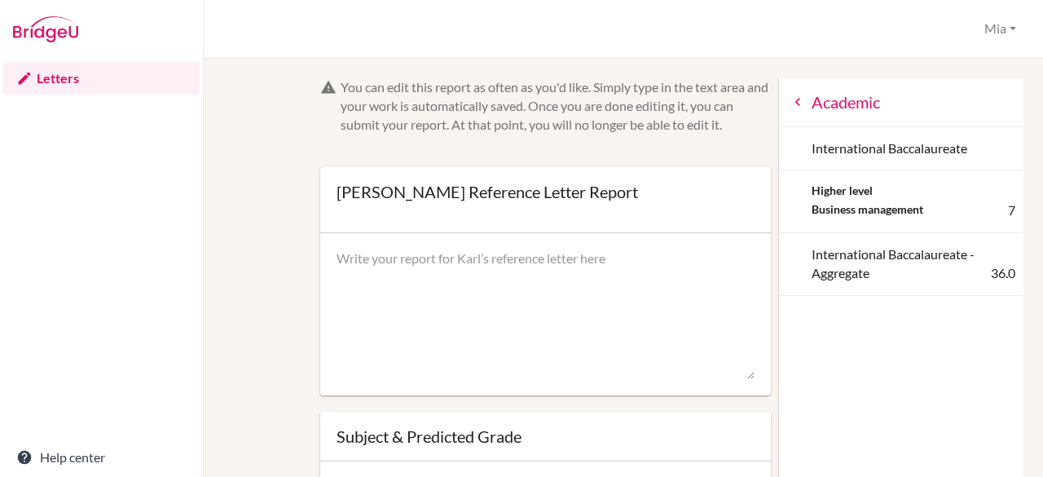
click at [790, 105] on icon at bounding box center [798, 102] width 16 height 16
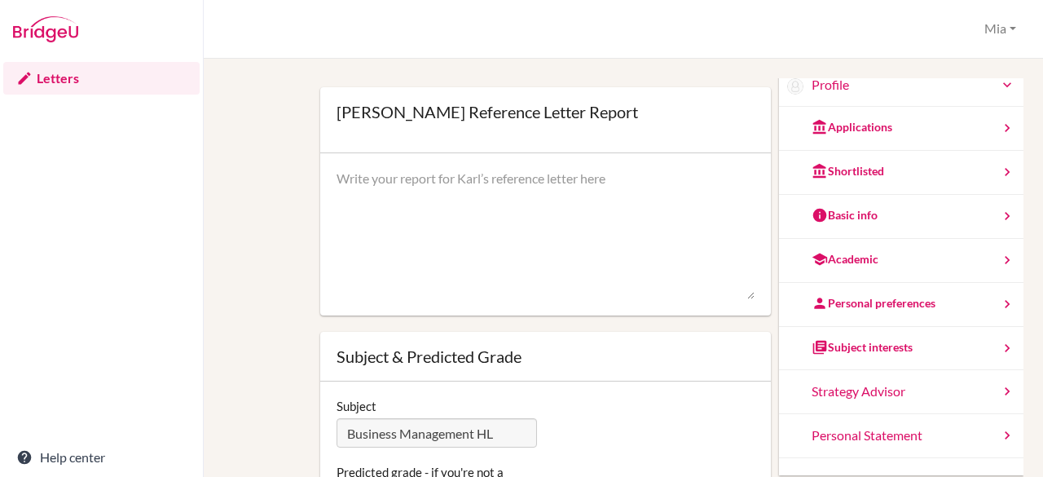
scroll to position [152, 0]
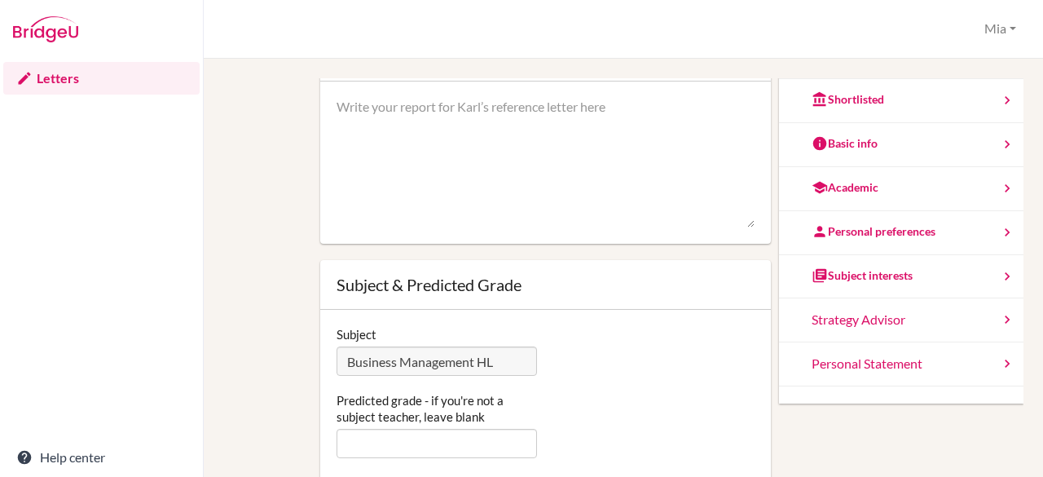
click at [901, 232] on div "Personal preferences" at bounding box center [874, 231] width 124 height 16
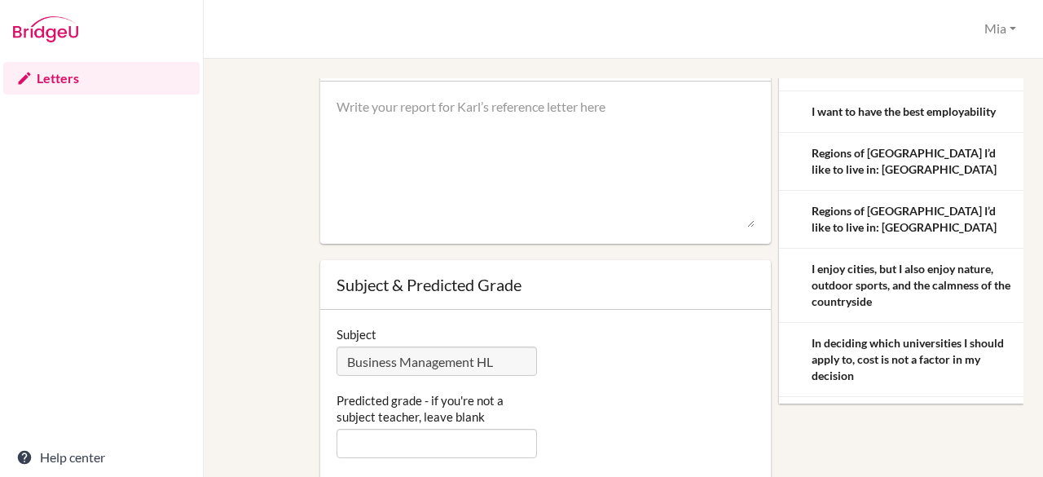
scroll to position [0, 0]
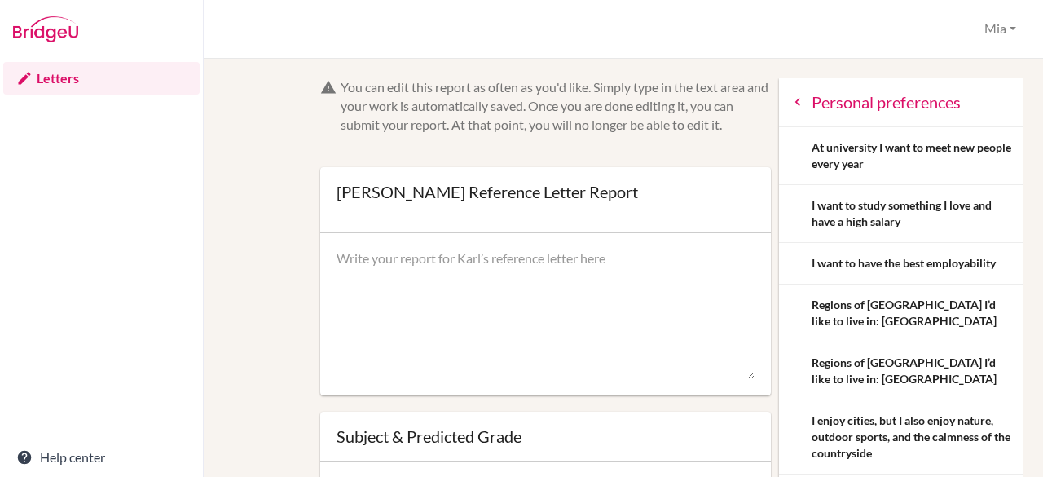
click at [790, 102] on icon at bounding box center [798, 102] width 16 height 16
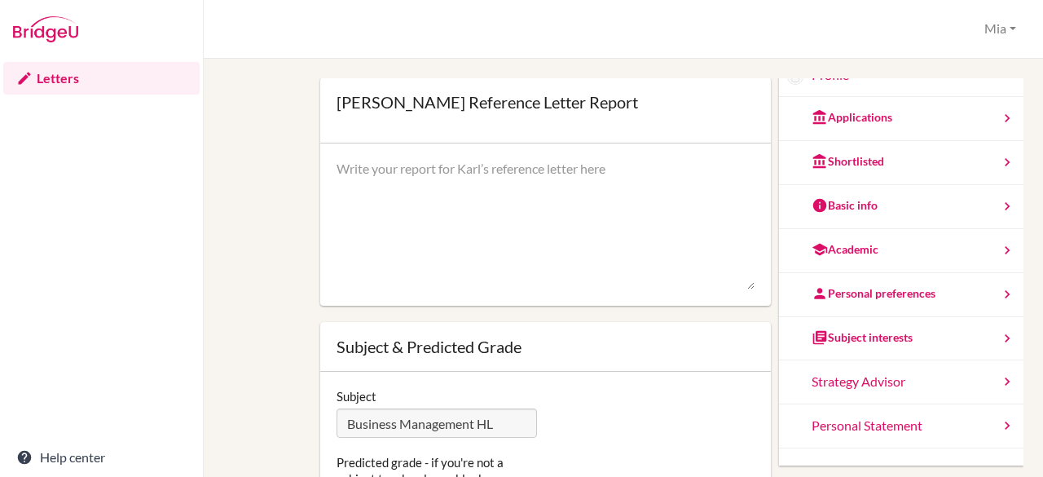
scroll to position [99, 0]
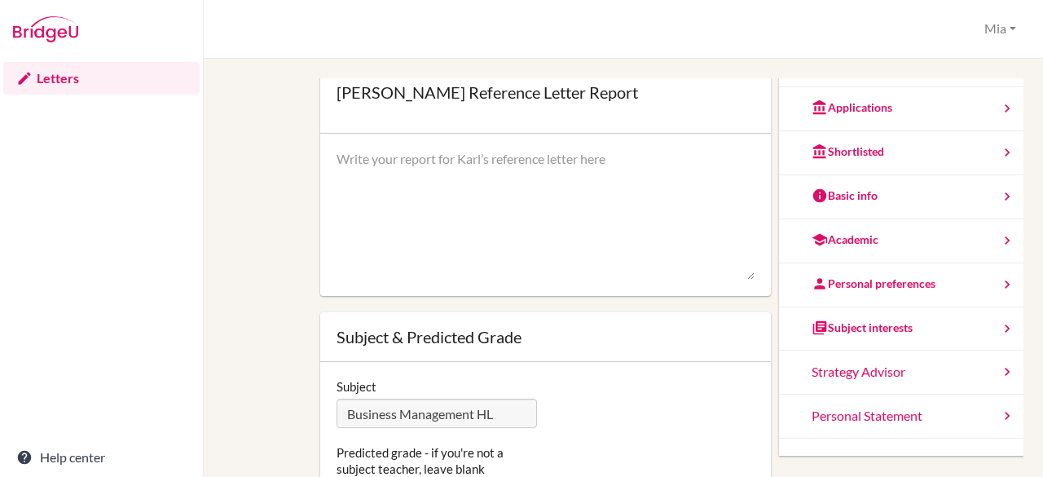
click at [867, 322] on div "Subject interests" at bounding box center [862, 327] width 101 height 16
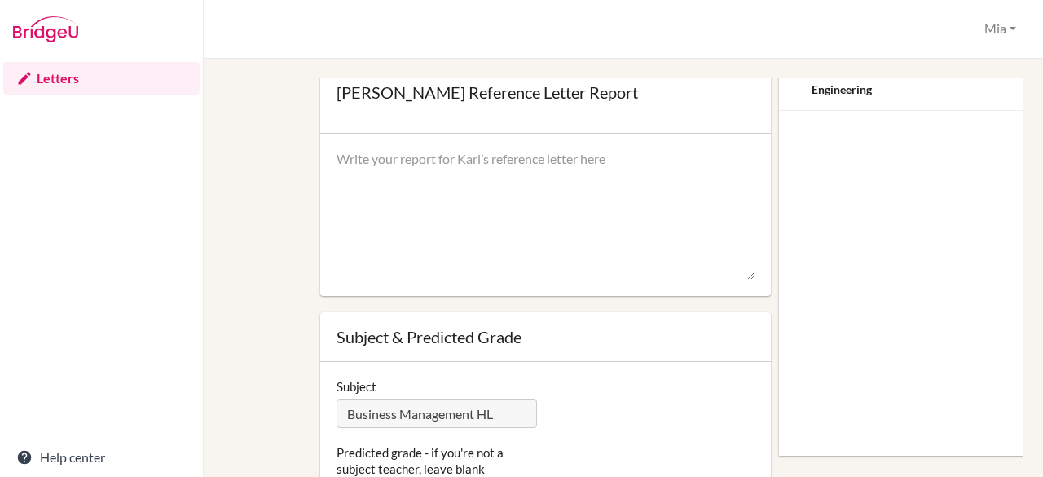
scroll to position [0, 0]
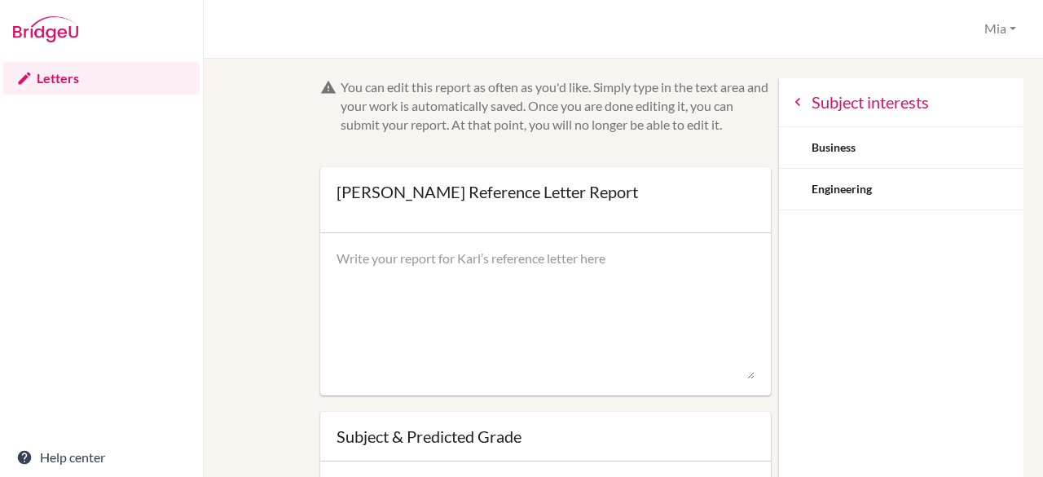
click at [779, 94] on div "Subject interests" at bounding box center [901, 102] width 244 height 49
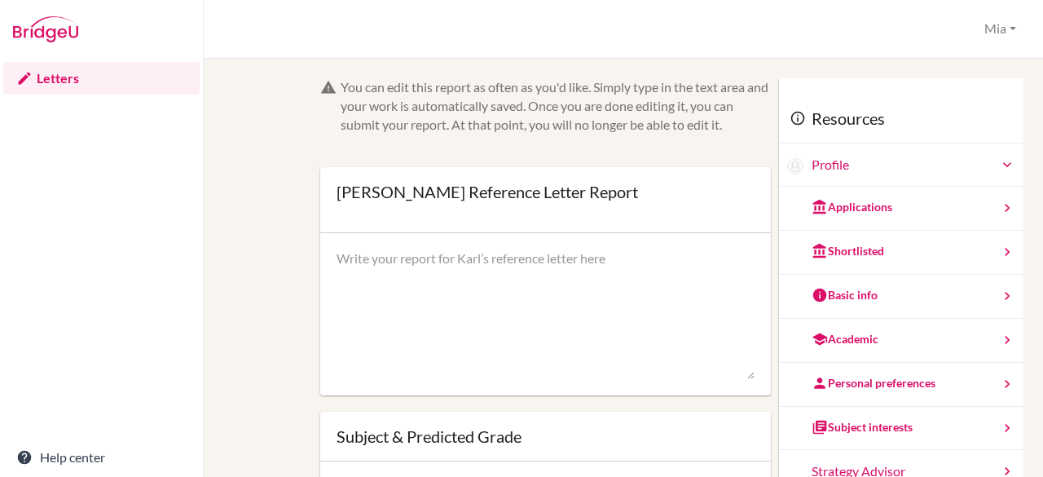
click at [421, 269] on textarea at bounding box center [546, 314] width 419 height 130
paste textarea "Karl is an excellent student and an absolute delight to have in Business Manage…"
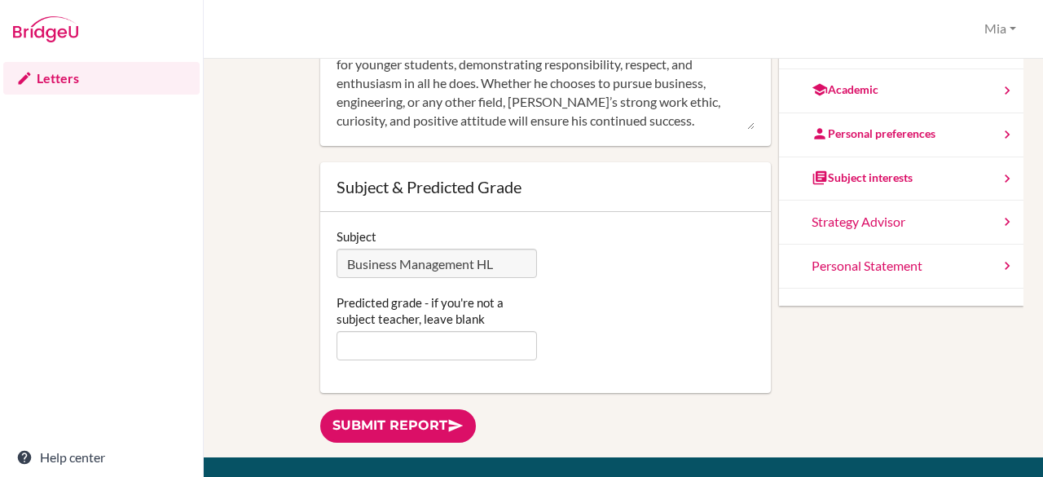
scroll to position [100, 0]
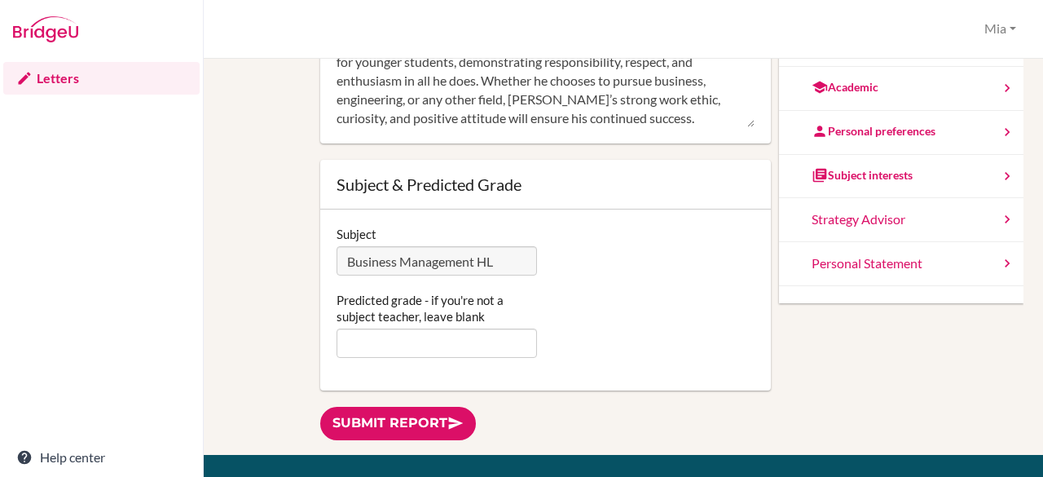
type textarea "Karl is an excellent student and an absolute delight to have in Business Manage…"
click at [363, 342] on input "Predicted grade - if you're not a subject teacher, leave blank" at bounding box center [437, 342] width 201 height 29
type input "6"
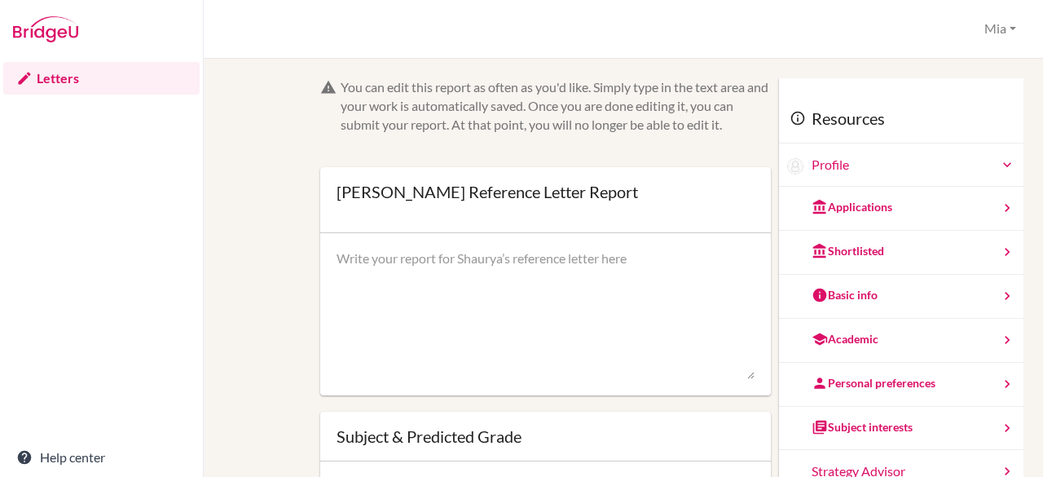
click at [862, 426] on div "Subject interests" at bounding box center [862, 427] width 101 height 16
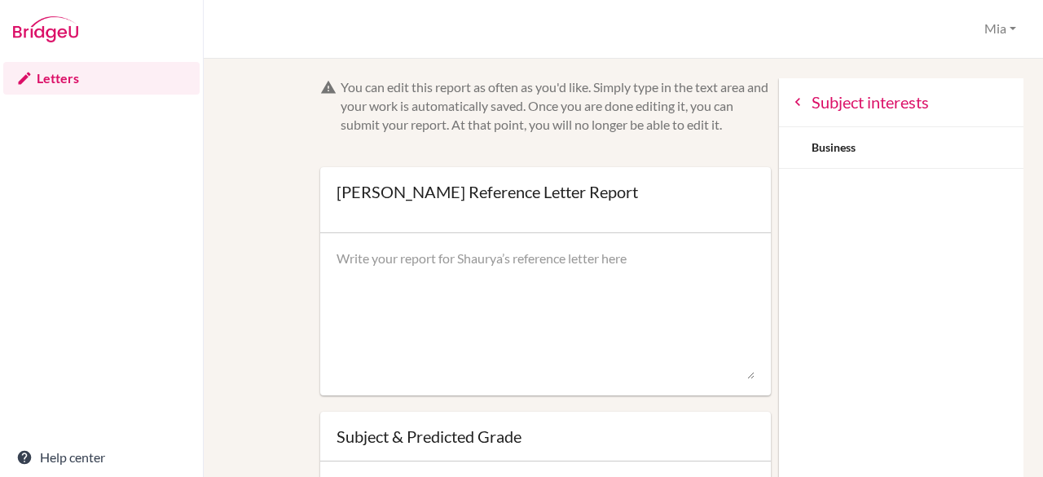
click at [790, 103] on icon at bounding box center [798, 102] width 16 height 16
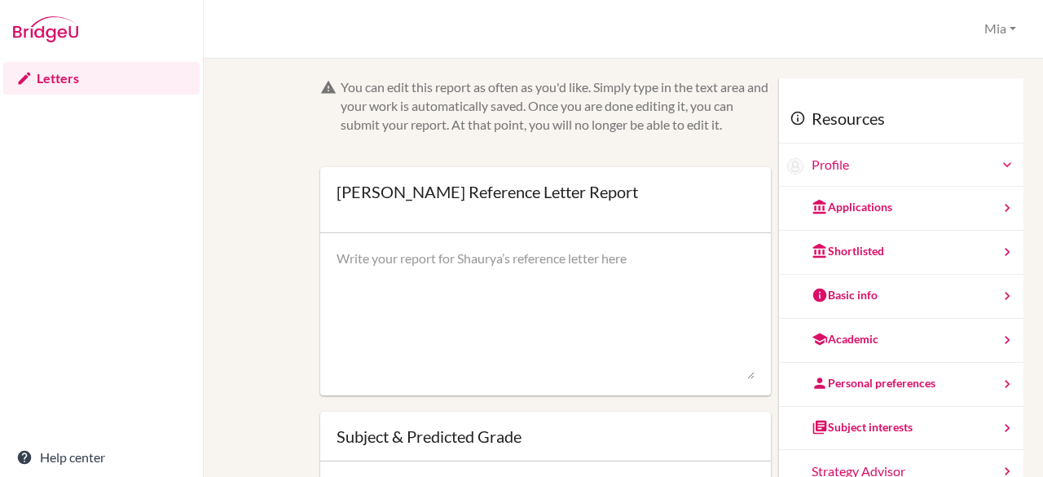
click at [392, 281] on textarea at bounding box center [546, 314] width 419 height 130
paste textarea "Shaurya is a joy to have in the Business Management classroom. He brings a natu…"
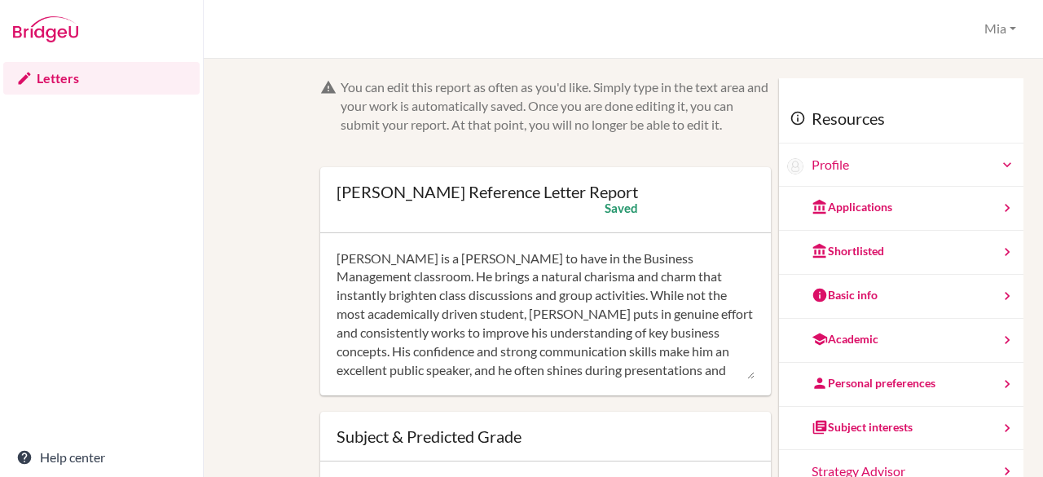
drag, startPoint x: 423, startPoint y: 312, endPoint x: 521, endPoint y: 295, distance: 100.1
click at [521, 295] on textarea "Shaurya is a joy to have in the Business Management classroom. He brings a natu…" at bounding box center [546, 314] width 419 height 130
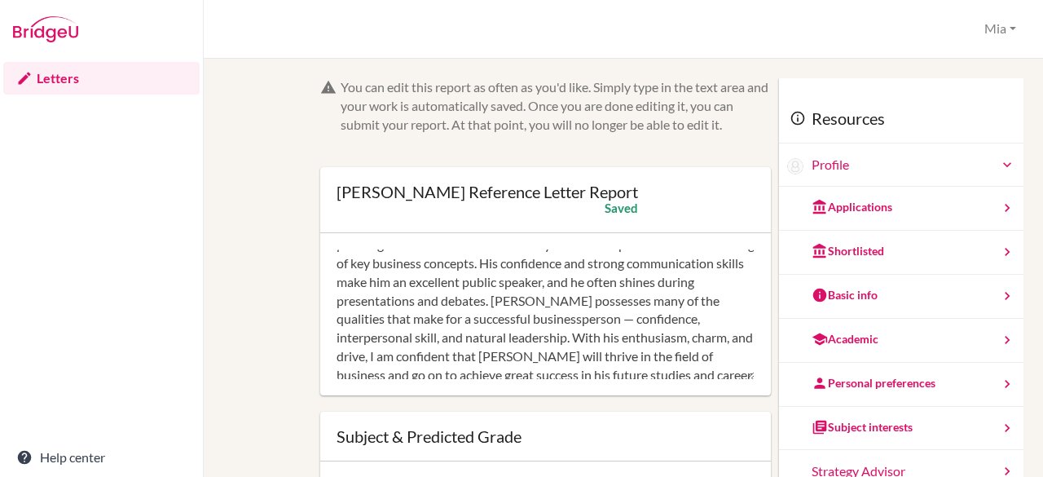
scroll to position [74, 0]
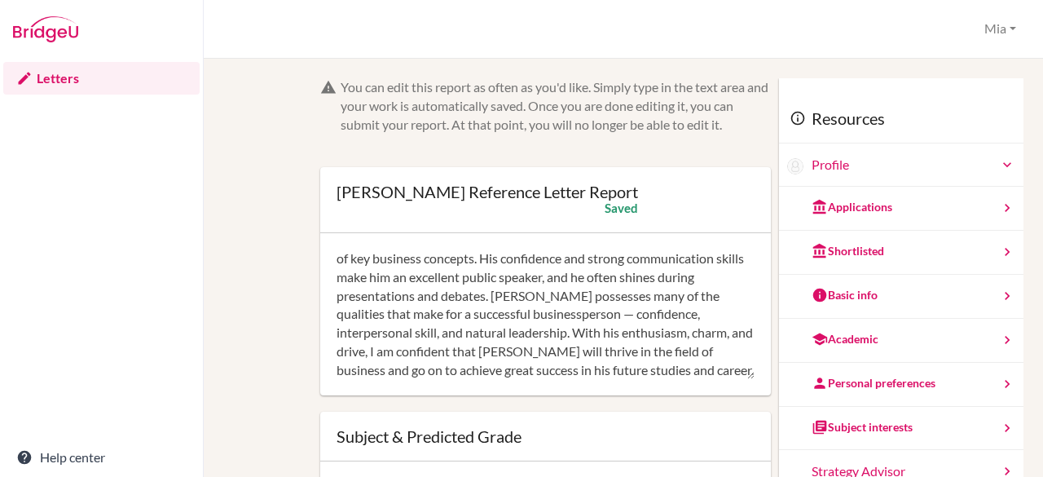
click at [501, 313] on textarea "Shaurya is a joy to have in the Business Management classroom. He brings a natu…" at bounding box center [546, 314] width 419 height 130
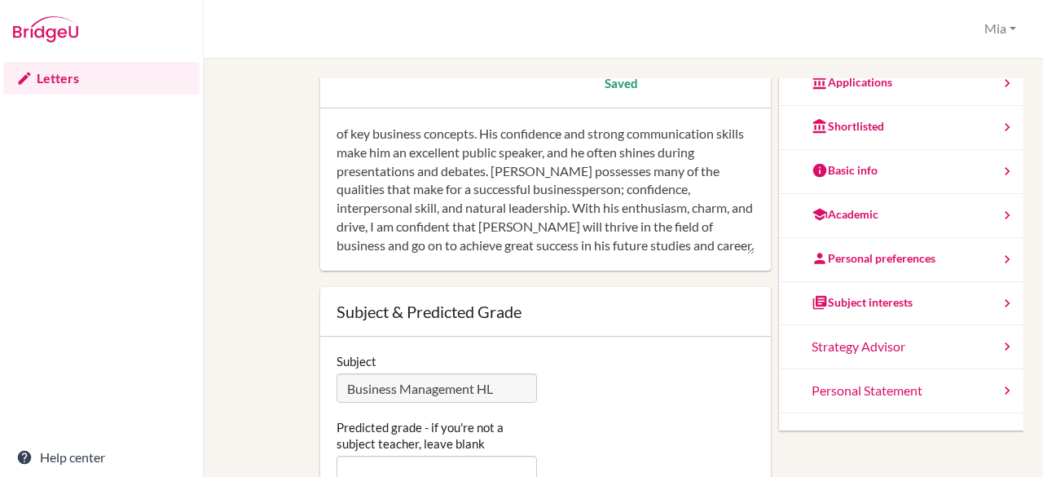
scroll to position [152, 0]
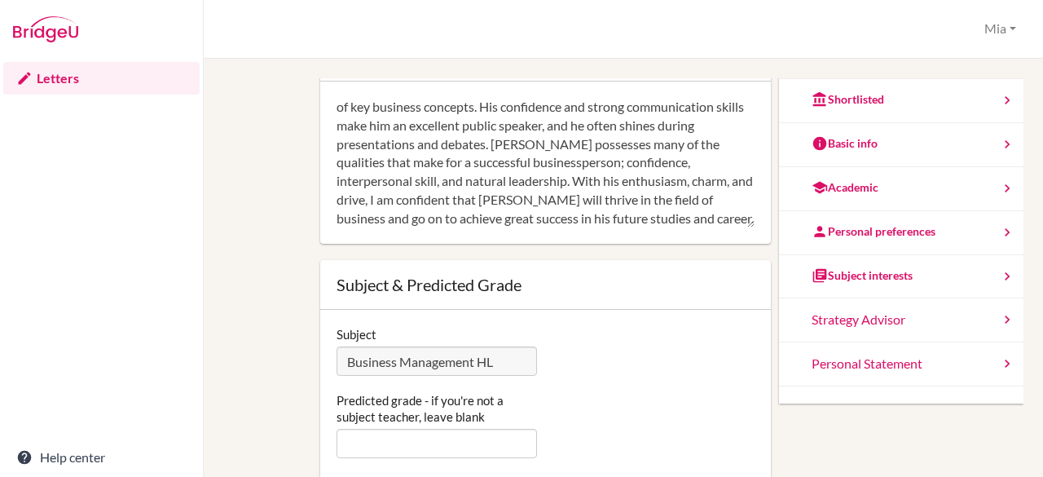
type textarea "Shaurya is a joy to have in the Business Management classroom. He brings a natu…"
click at [383, 445] on input "Predicted grade - if you're not a subject teacher, leave blank" at bounding box center [437, 443] width 201 height 29
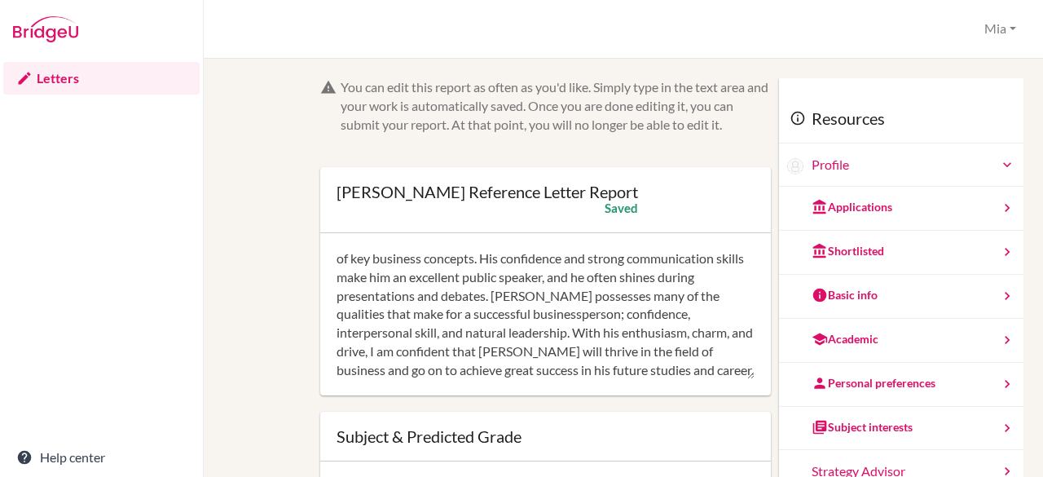
type input "5"
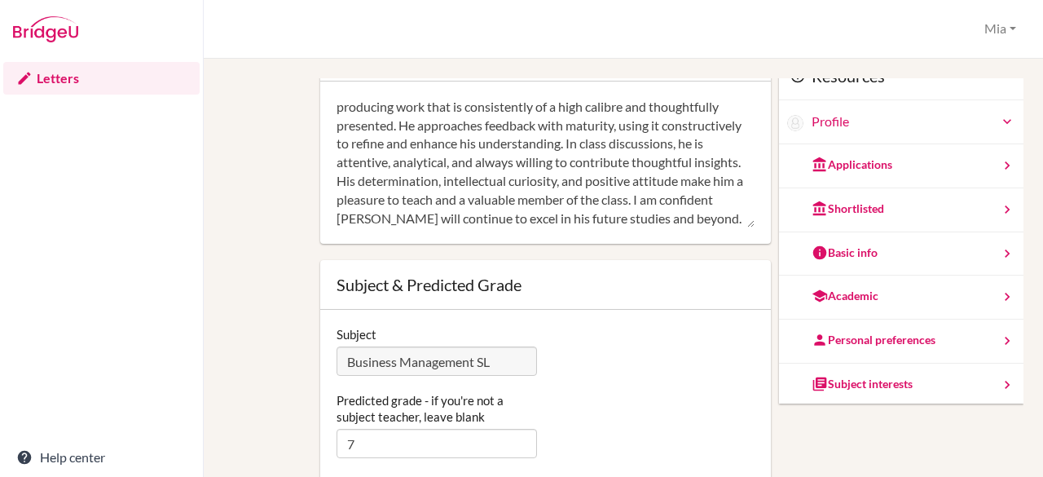
scroll to position [203, 0]
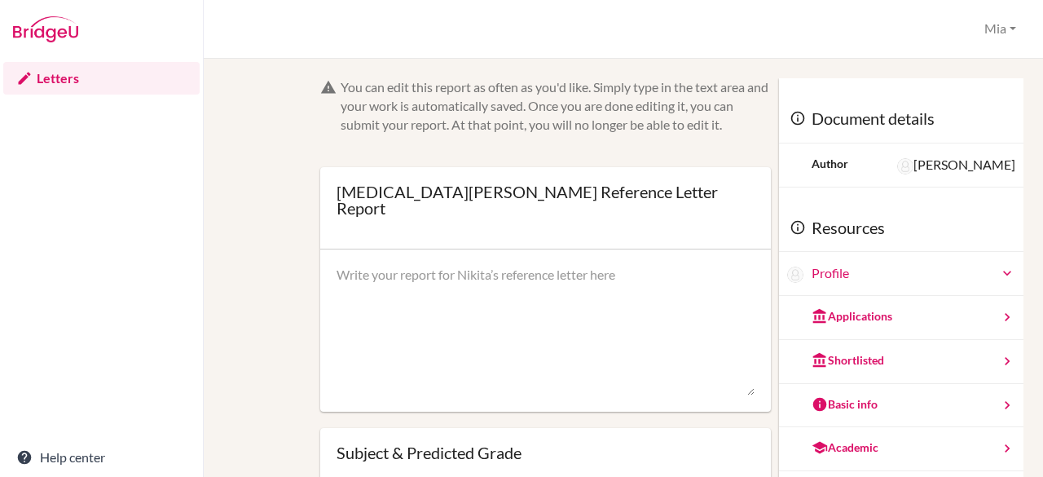
scroll to position [88, 0]
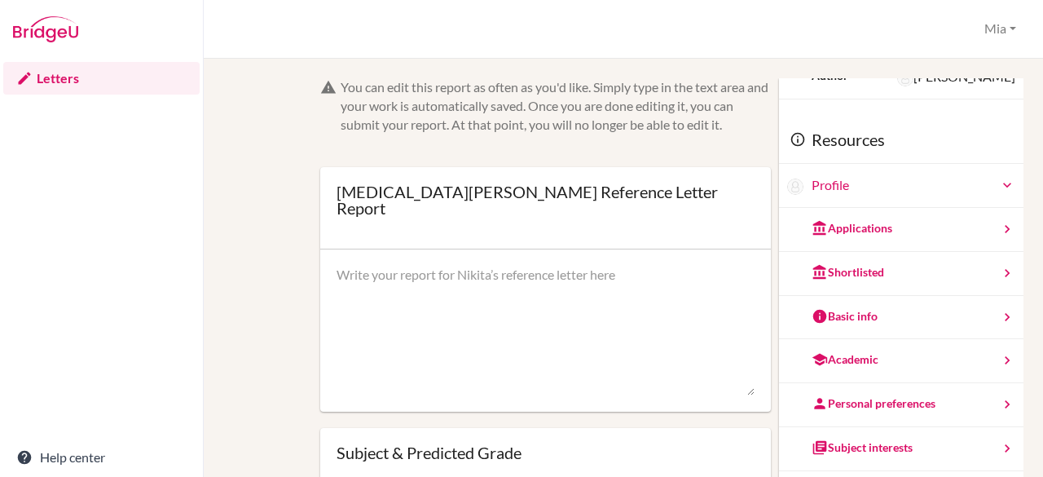
click at [868, 439] on div "Subject interests" at bounding box center [862, 447] width 101 height 16
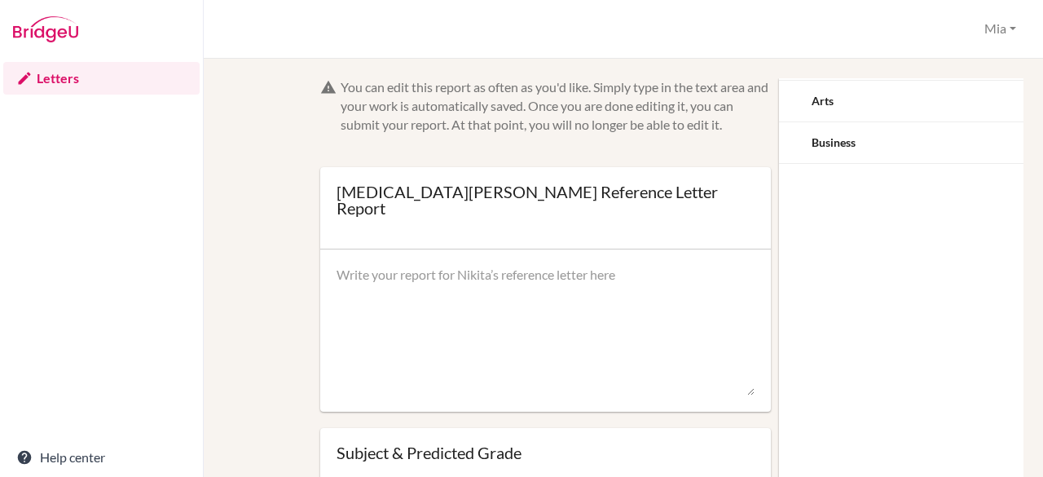
click at [403, 291] on textarea at bounding box center [546, 331] width 419 height 130
paste textarea "[PERSON_NAME] is a naturally intelligent and kind student who brings thoughtful…"
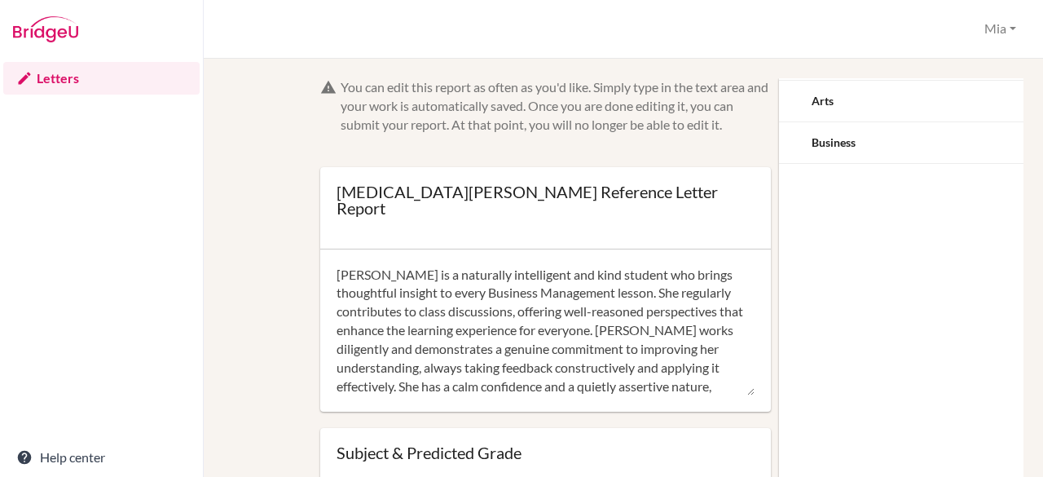
scroll to position [110, 0]
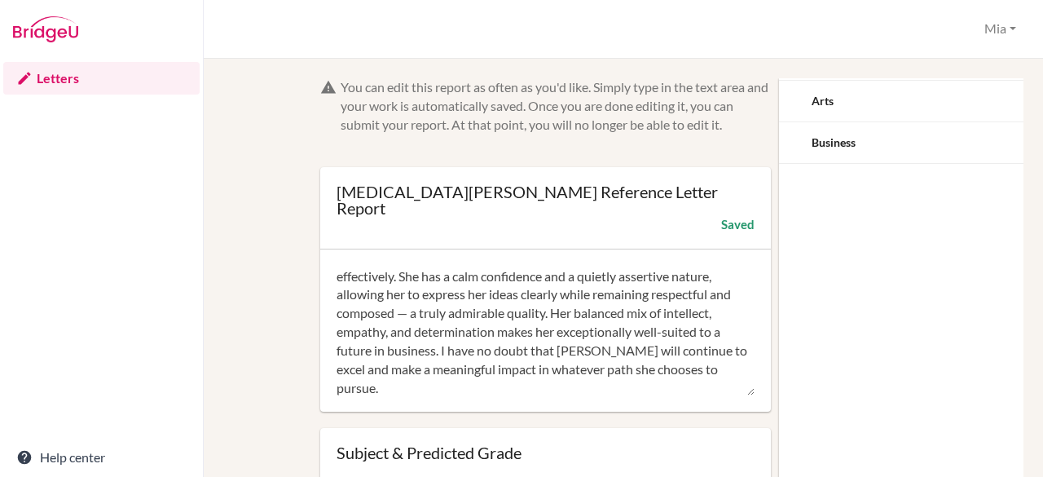
click at [551, 296] on textarea "Nikita is a naturally intelligent and kind student who brings thoughtful insigh…" at bounding box center [546, 331] width 419 height 130
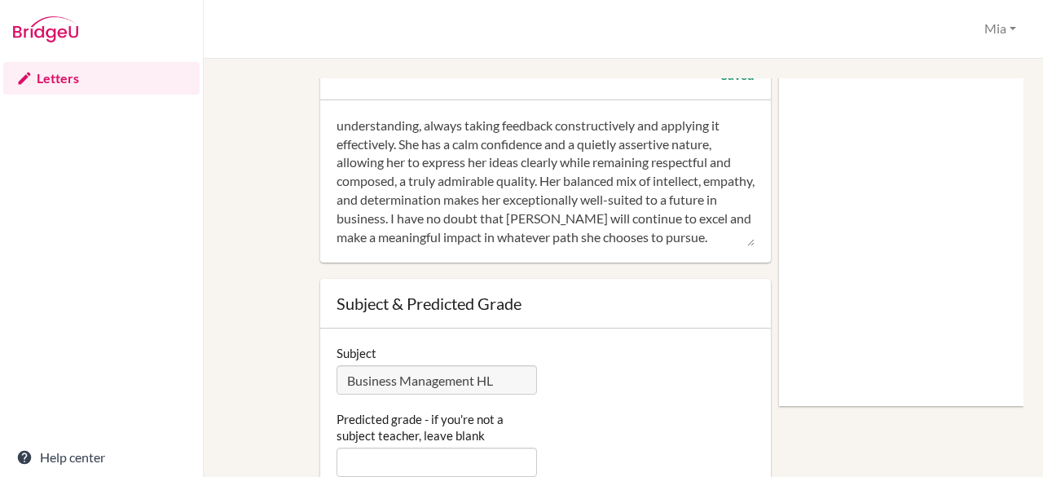
scroll to position [152, 0]
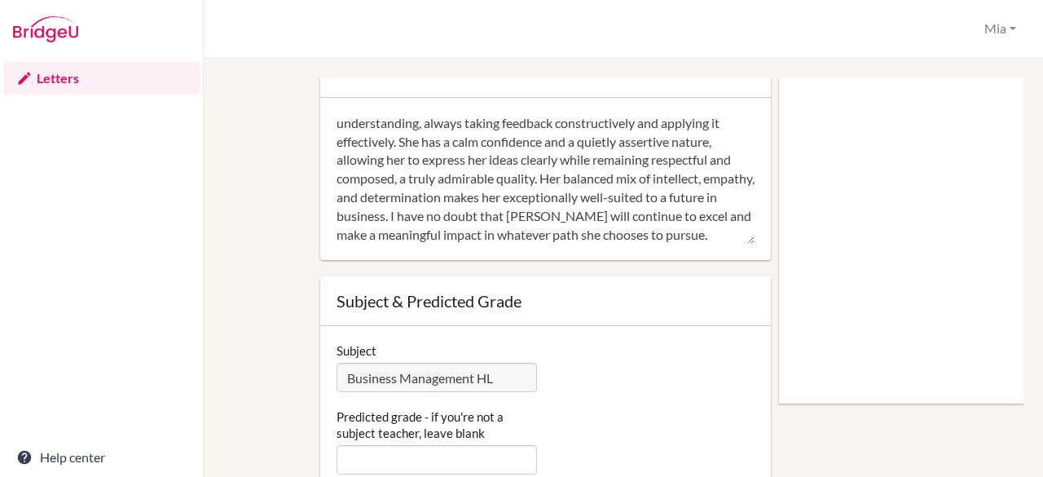
type textarea "Nikita is a naturally intelligent and kind student who brings thoughtful insigh…"
click at [400, 445] on input "Predicted grade - if you're not a subject teacher, leave blank" at bounding box center [437, 459] width 201 height 29
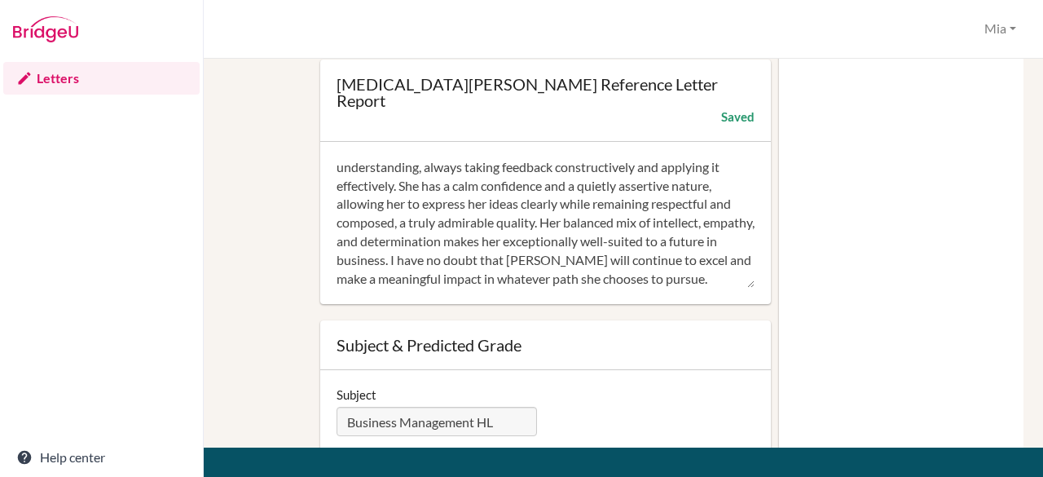
scroll to position [0, 0]
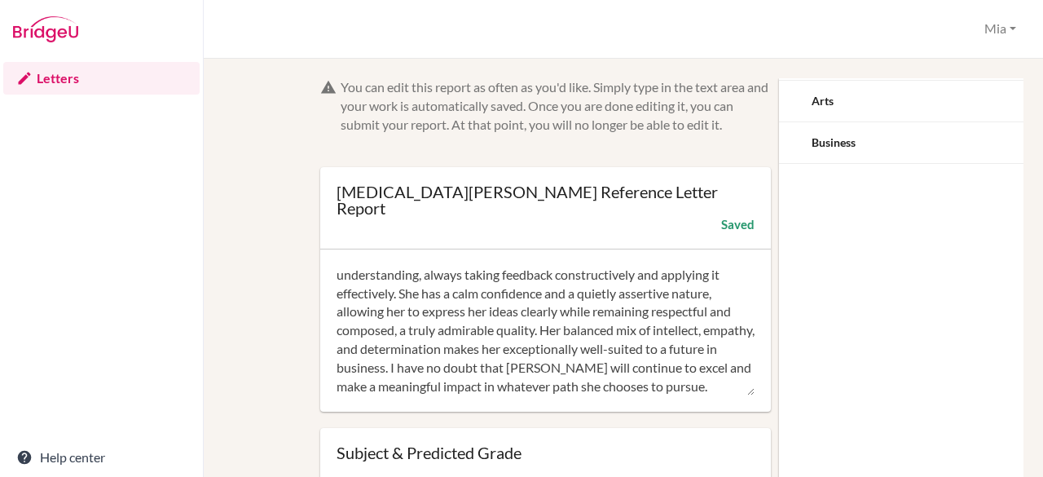
type input "6"
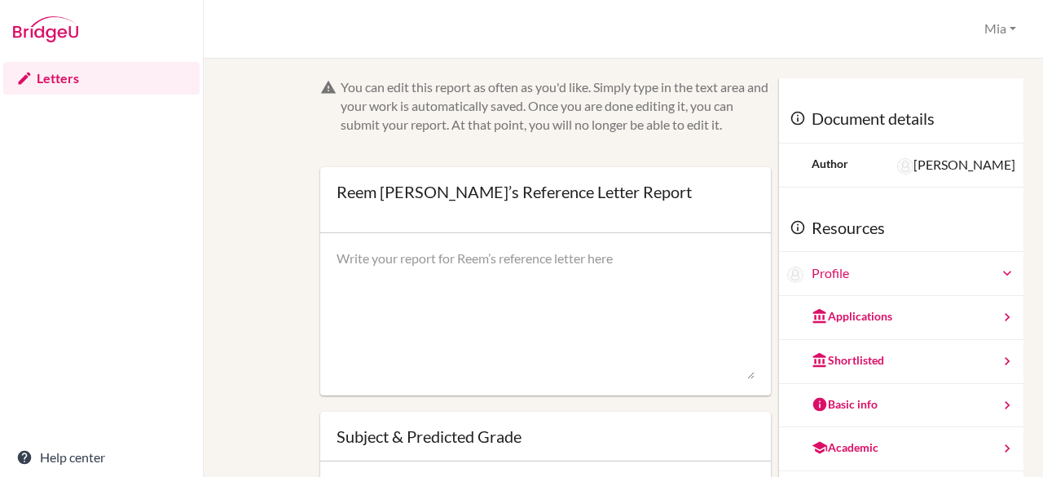
scroll to position [88, 0]
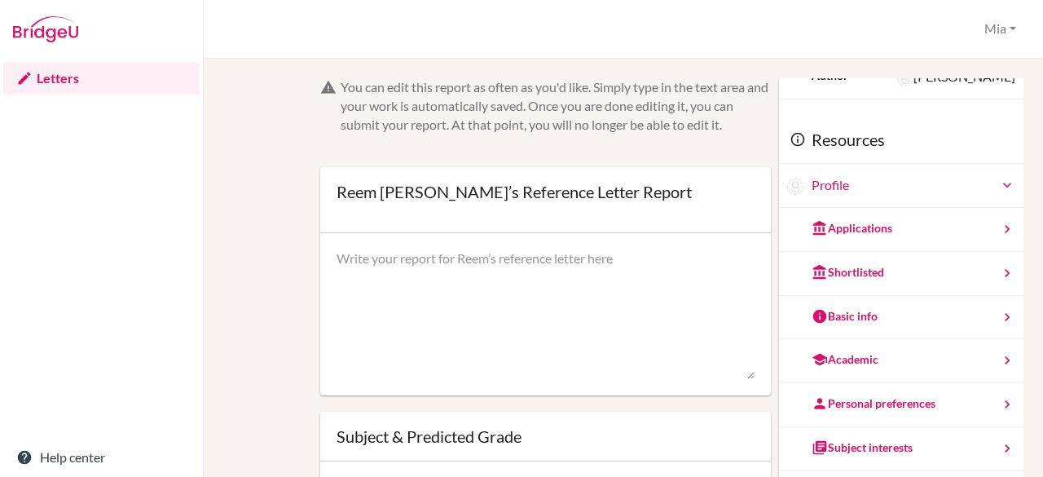
click at [878, 439] on div "Subject interests" at bounding box center [862, 447] width 101 height 16
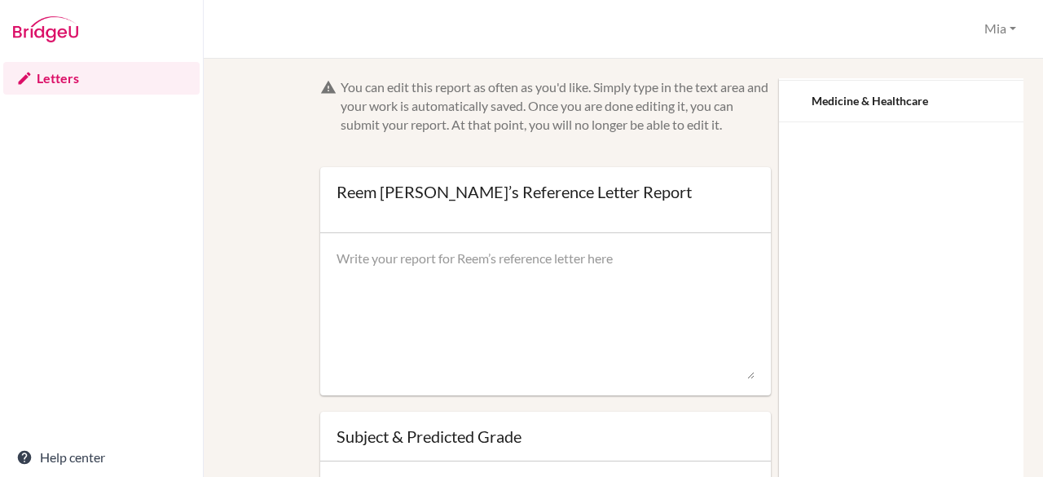
scroll to position [0, 0]
click at [790, 95] on icon at bounding box center [798, 102] width 16 height 16
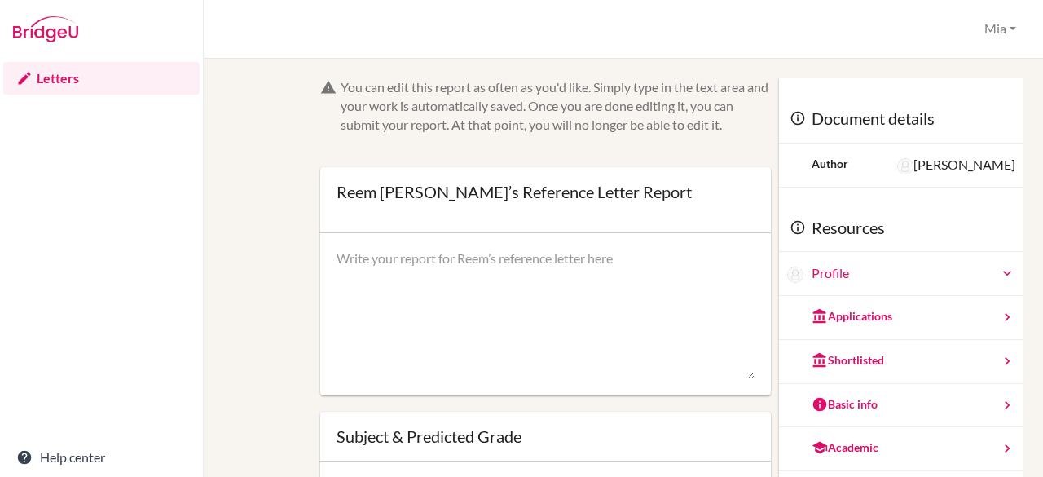
click at [869, 333] on div "Applications" at bounding box center [901, 318] width 244 height 44
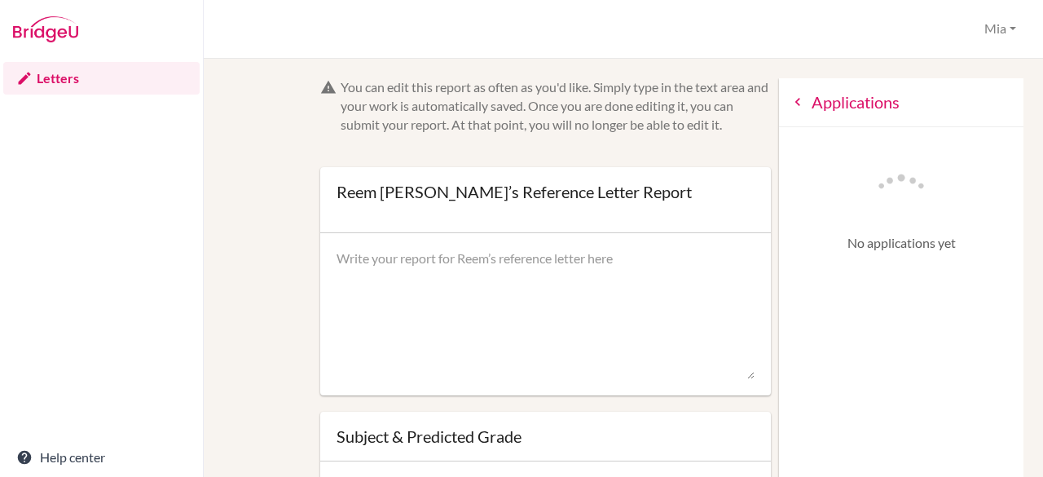
click at [790, 107] on icon at bounding box center [798, 102] width 16 height 16
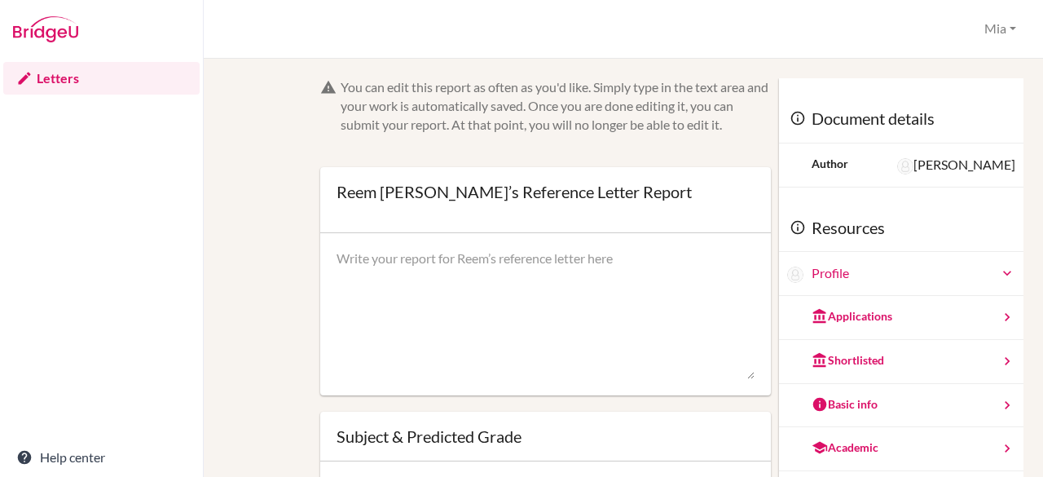
click at [878, 364] on div "Shortlisted" at bounding box center [901, 362] width 244 height 44
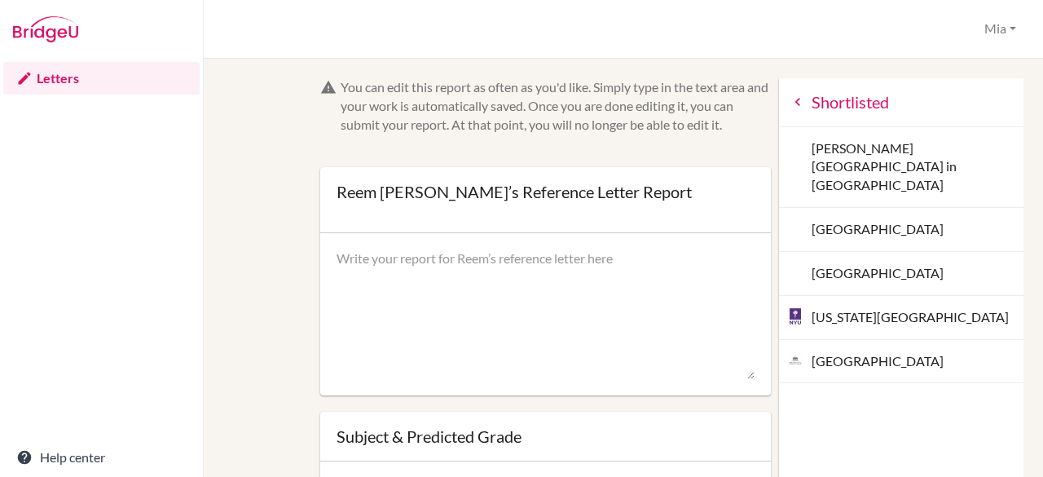
click at [790, 106] on icon at bounding box center [798, 102] width 16 height 16
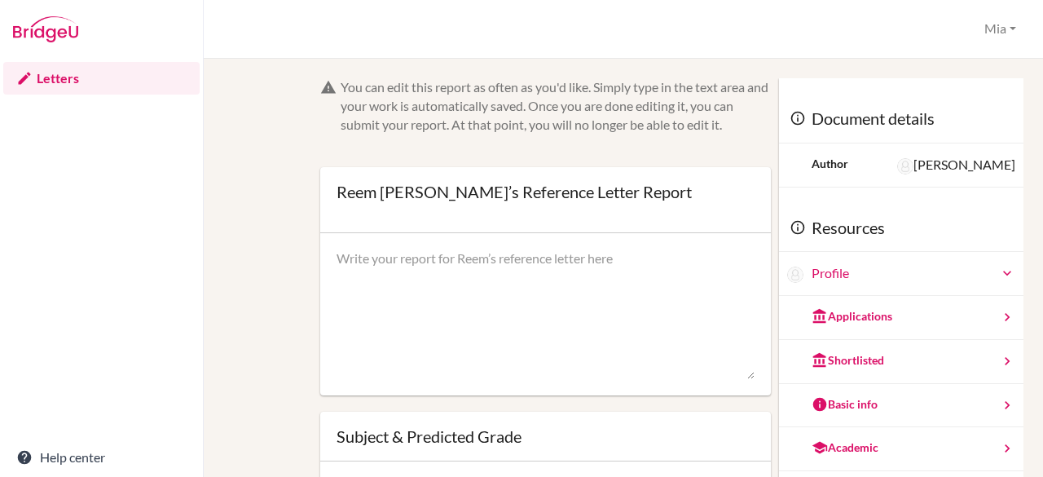
click at [399, 262] on textarea at bounding box center [546, 314] width 419 height 130
paste textarea "Reem is a very sweet and conscientious student who is deeply respected and well…"
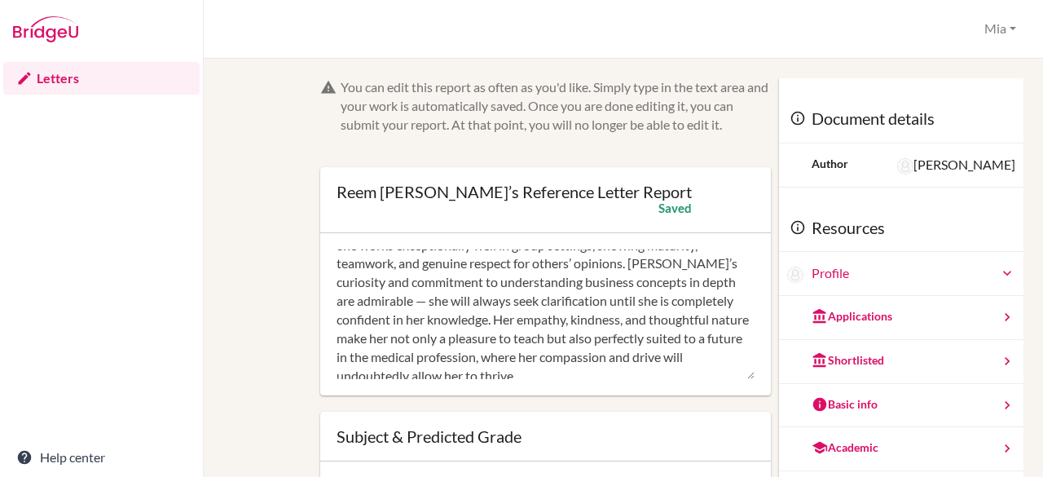
scroll to position [127, 0]
click at [409, 318] on textarea "Reem is a very sweet and conscientious student who is deeply respected and well…" at bounding box center [546, 314] width 419 height 130
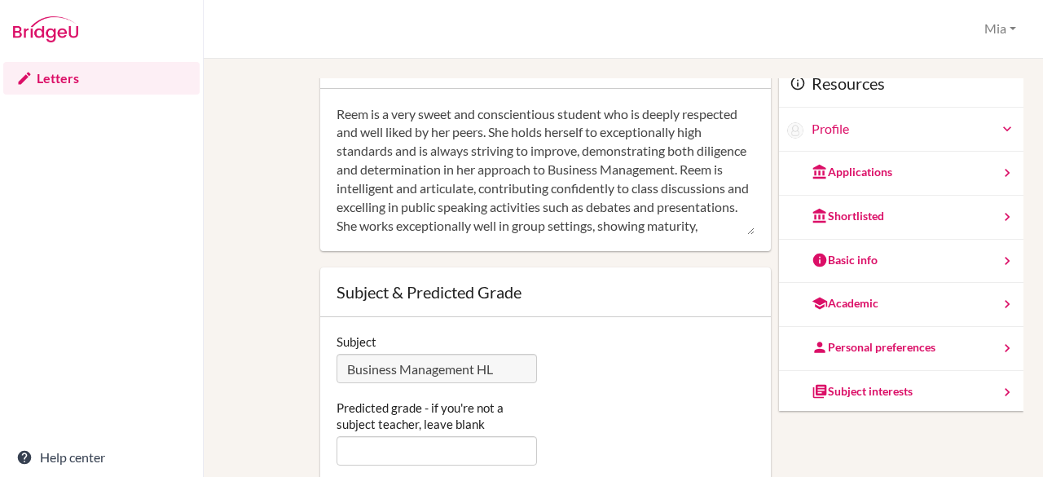
scroll to position [152, 0]
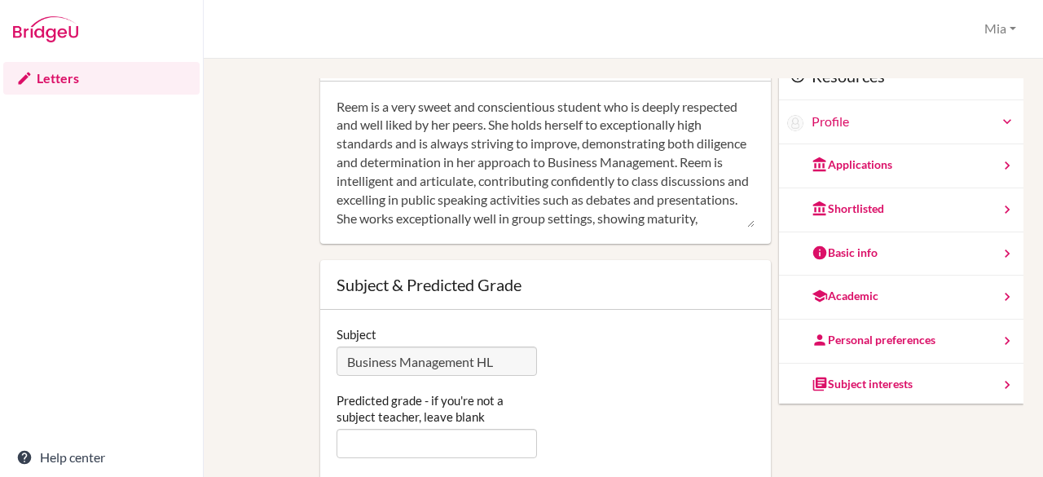
type textarea "Reem is a very sweet and conscientious student who is deeply respected and well…"
click at [410, 433] on input "Predicted grade - if you're not a subject teacher, leave blank" at bounding box center [437, 443] width 201 height 29
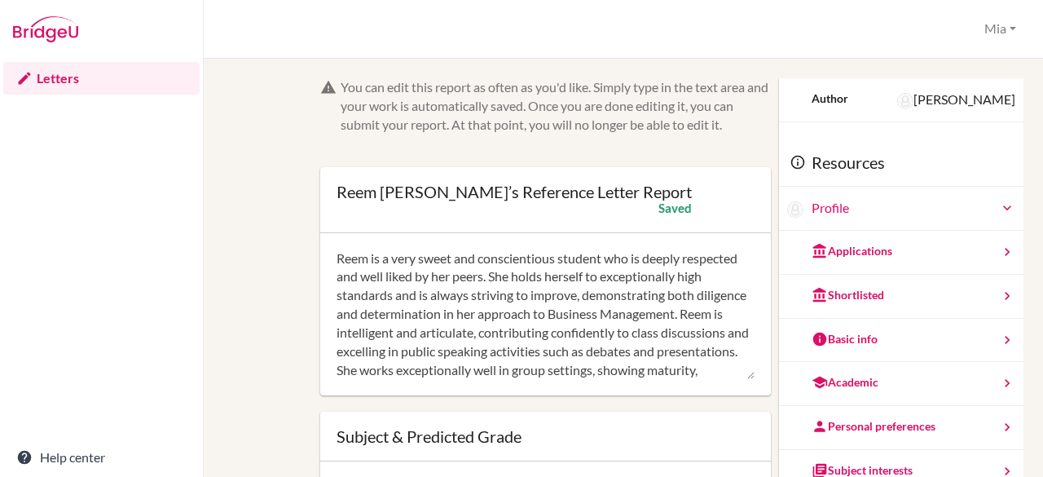
scroll to position [66, 0]
type input "6"
click at [898, 323] on div "Basic info" at bounding box center [901, 340] width 244 height 44
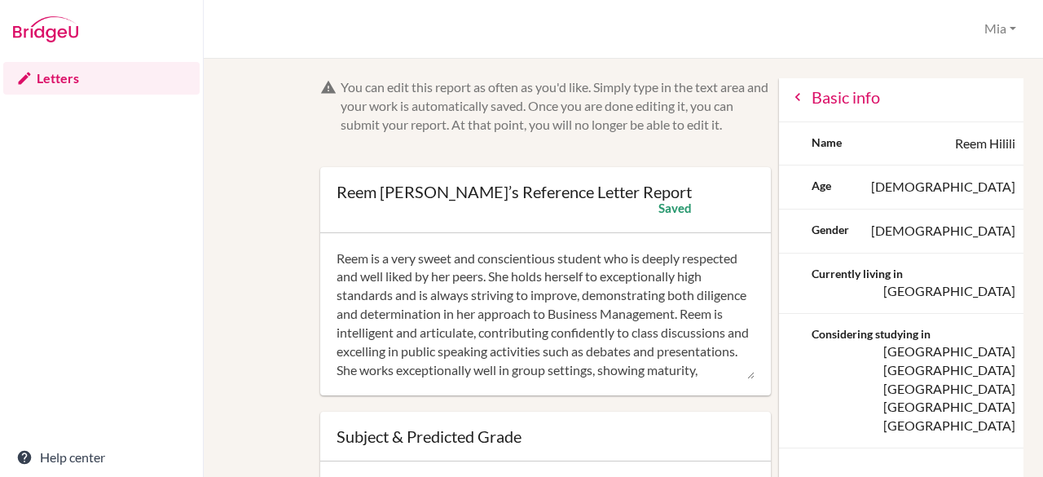
scroll to position [2, 0]
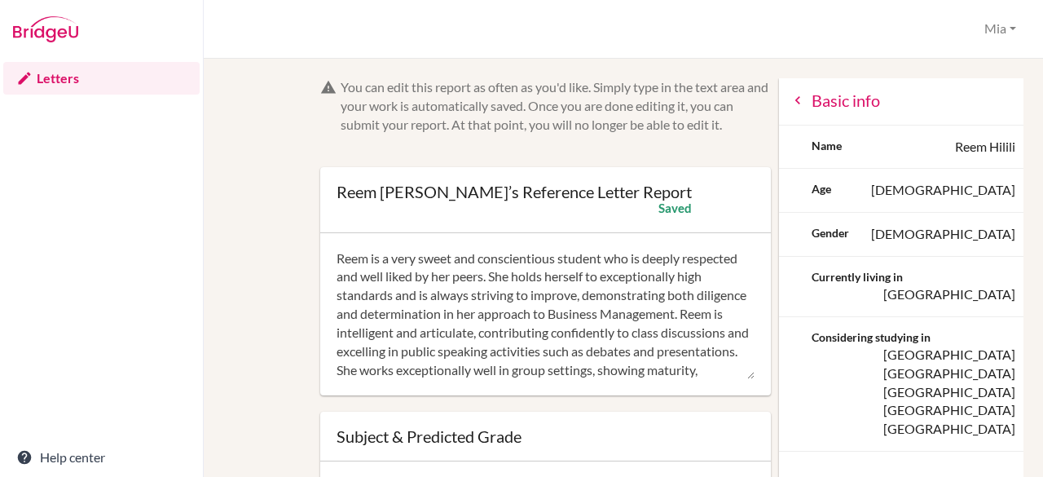
click at [790, 108] on icon at bounding box center [798, 100] width 16 height 16
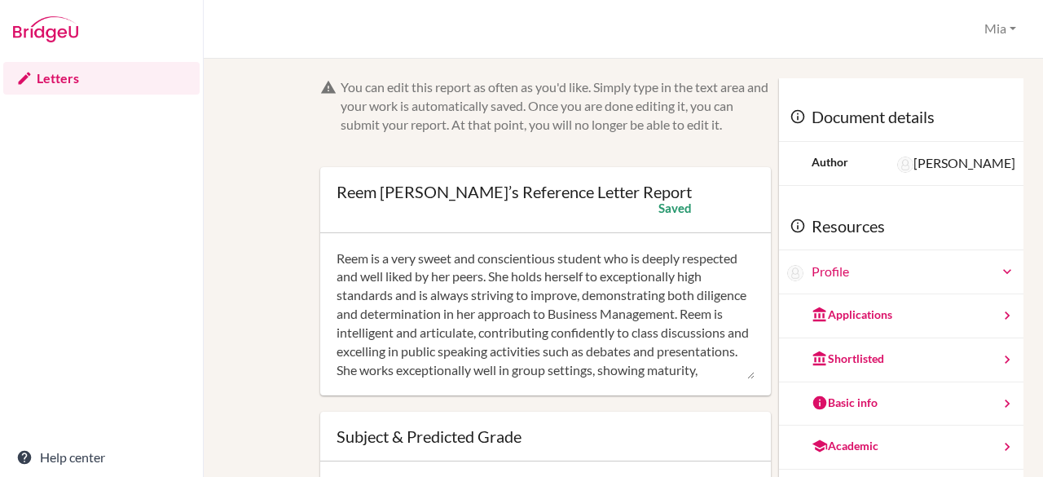
click at [884, 447] on div "Academic" at bounding box center [901, 447] width 244 height 44
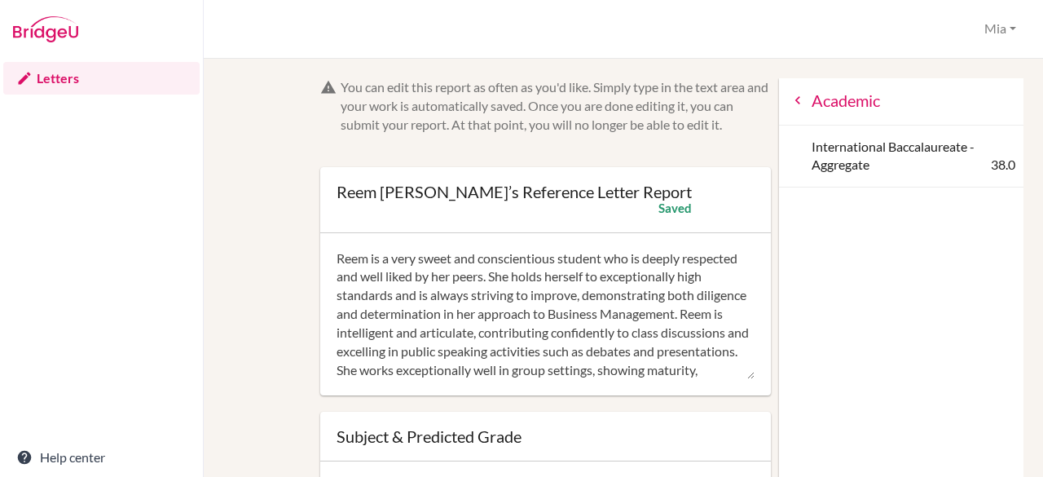
click at [790, 94] on icon at bounding box center [798, 100] width 16 height 16
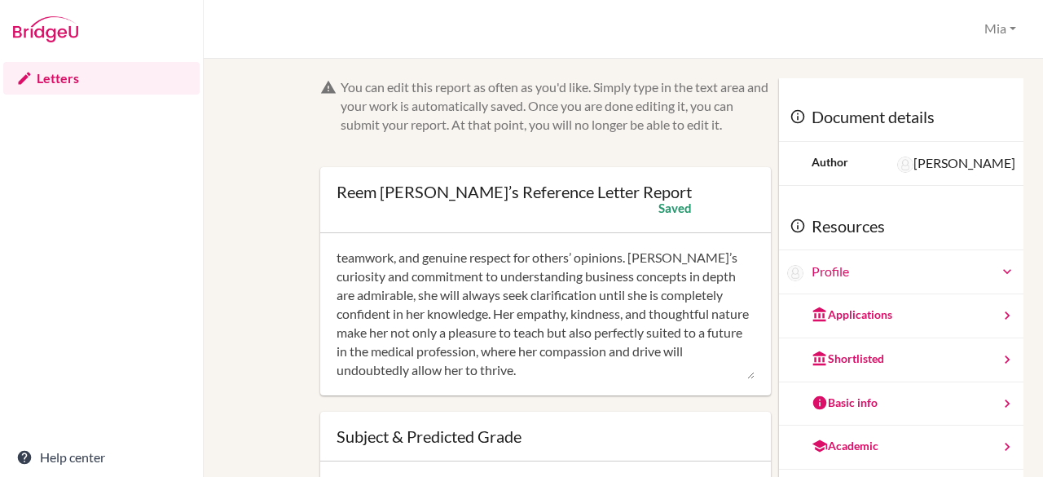
scroll to position [152, 0]
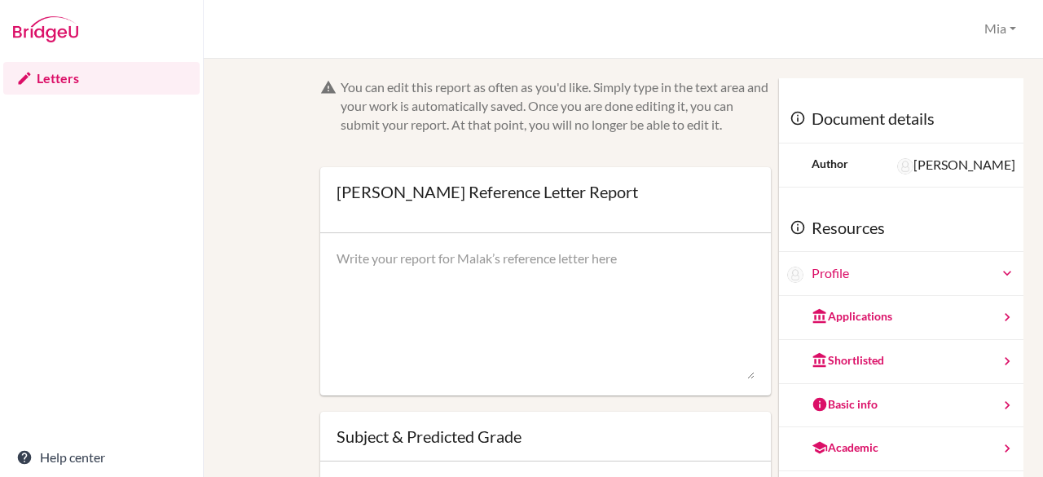
scroll to position [88, 0]
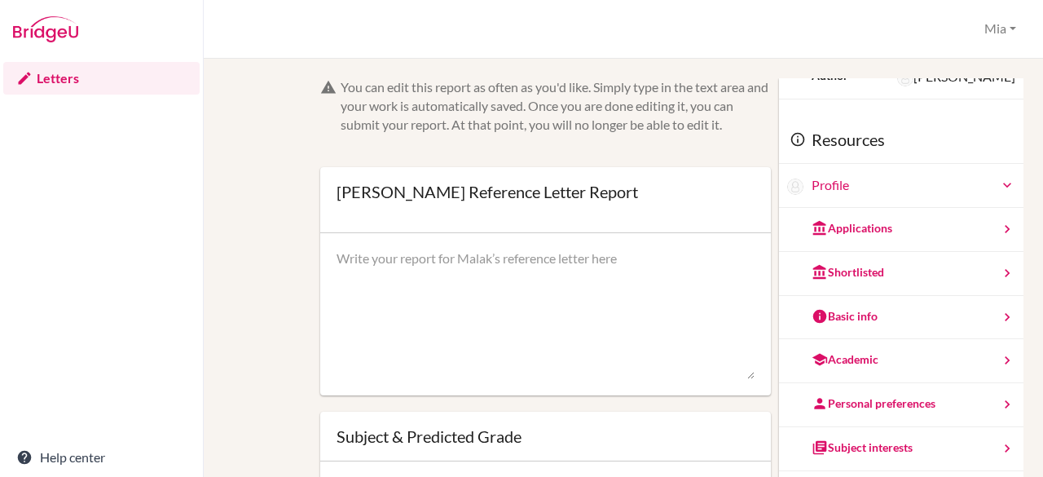
click at [930, 362] on div "Academic" at bounding box center [901, 361] width 244 height 44
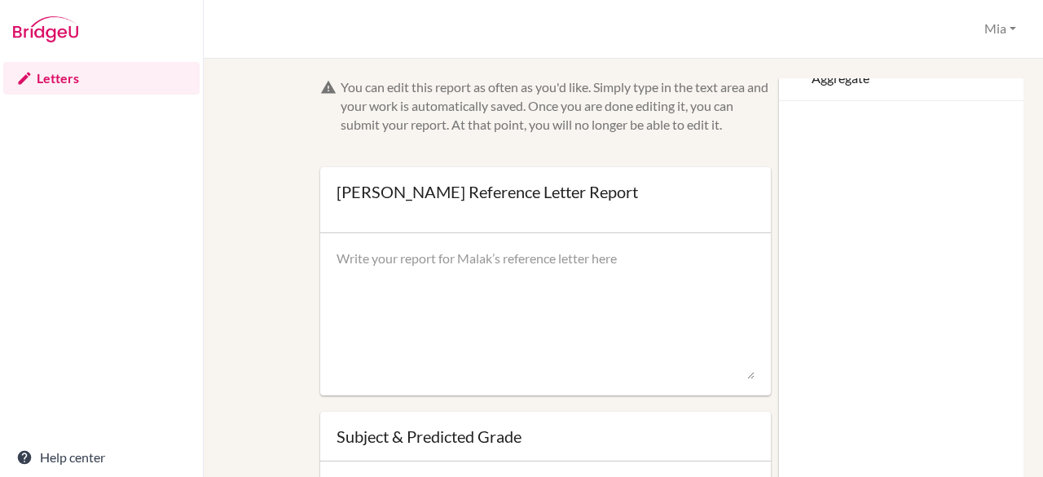
scroll to position [0, 0]
click at [779, 99] on div "Academic" at bounding box center [901, 102] width 244 height 49
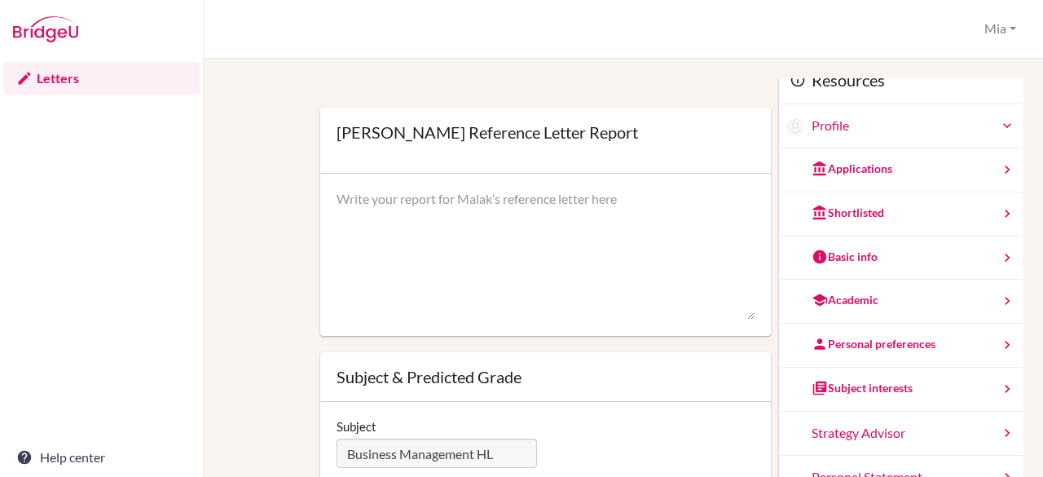
scroll to position [60, 0]
click at [869, 393] on div "Subject interests" at bounding box center [901, 389] width 244 height 44
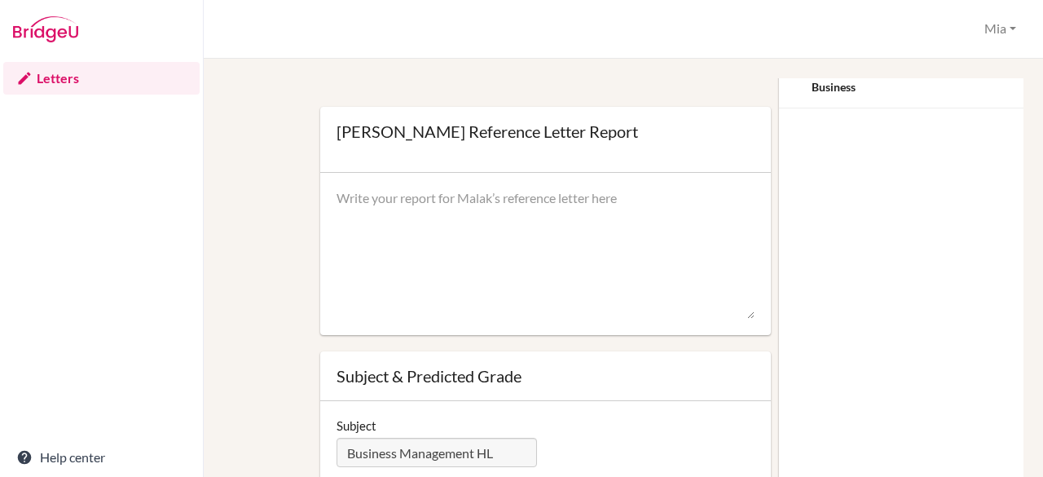
scroll to position [0, 0]
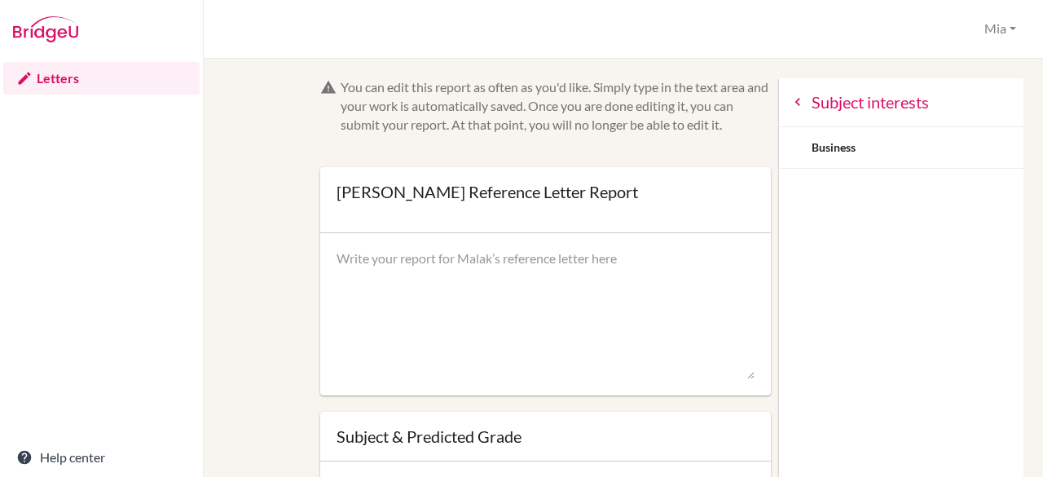
click at [790, 107] on icon at bounding box center [798, 102] width 16 height 16
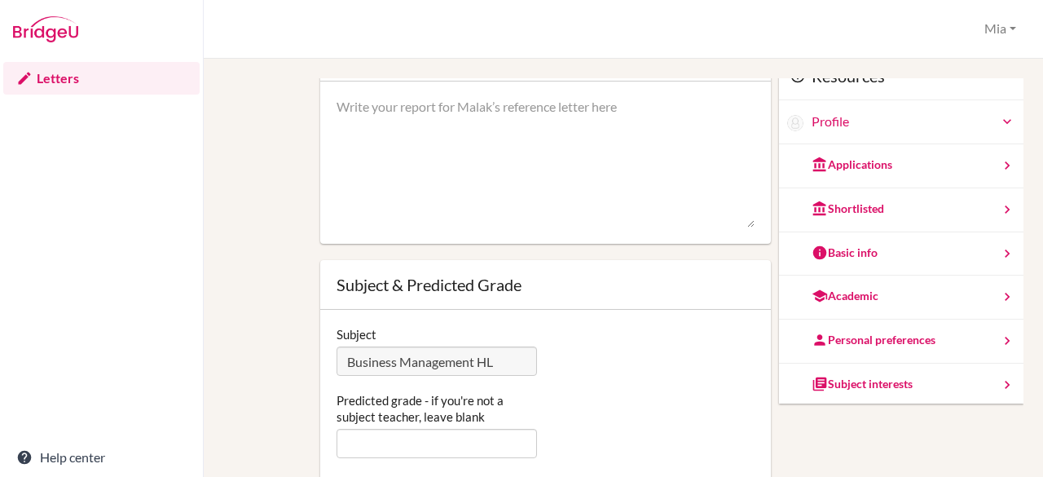
click at [854, 160] on div "Applications" at bounding box center [852, 164] width 81 height 16
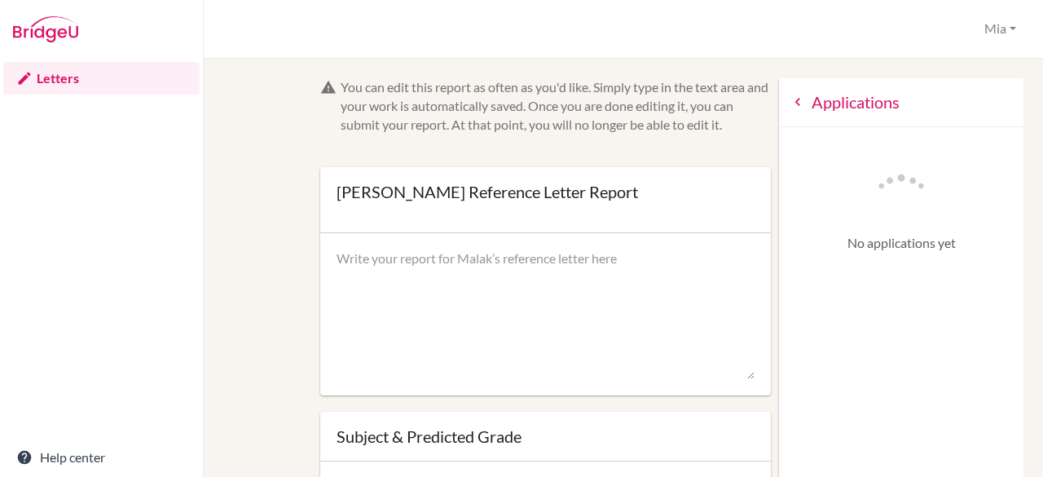
click at [790, 105] on icon at bounding box center [798, 102] width 16 height 16
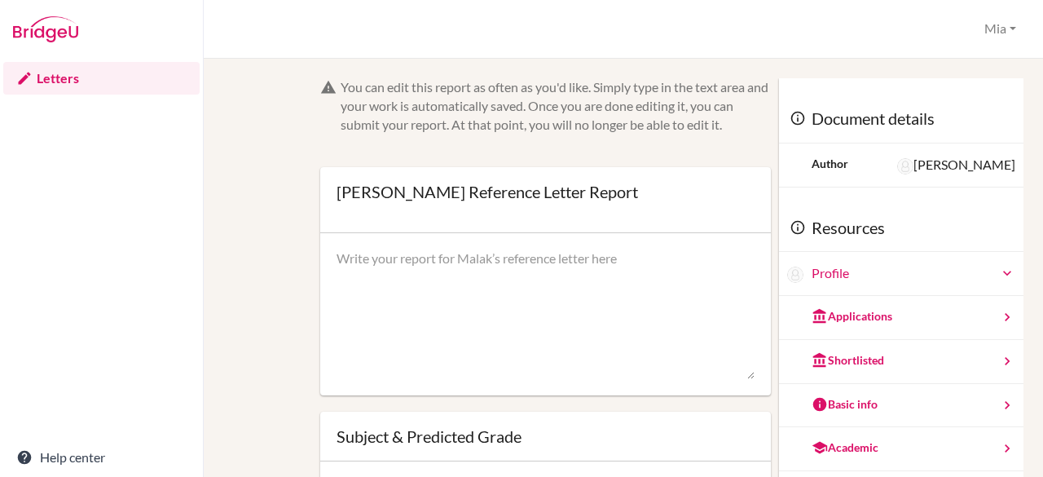
click at [421, 268] on textarea at bounding box center [546, 314] width 419 height 130
paste textarea "Malak is a polite, kind, and hardworking student with a genuine interest in Bus…"
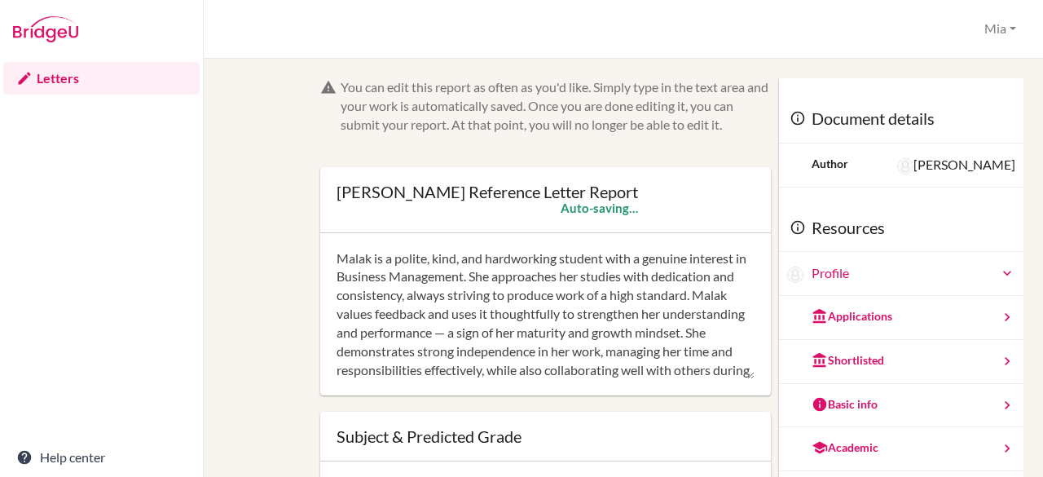
click at [621, 328] on textarea "Malak is a polite, kind, and hardworking student with a genuine interest in Bus…" at bounding box center [546, 314] width 419 height 130
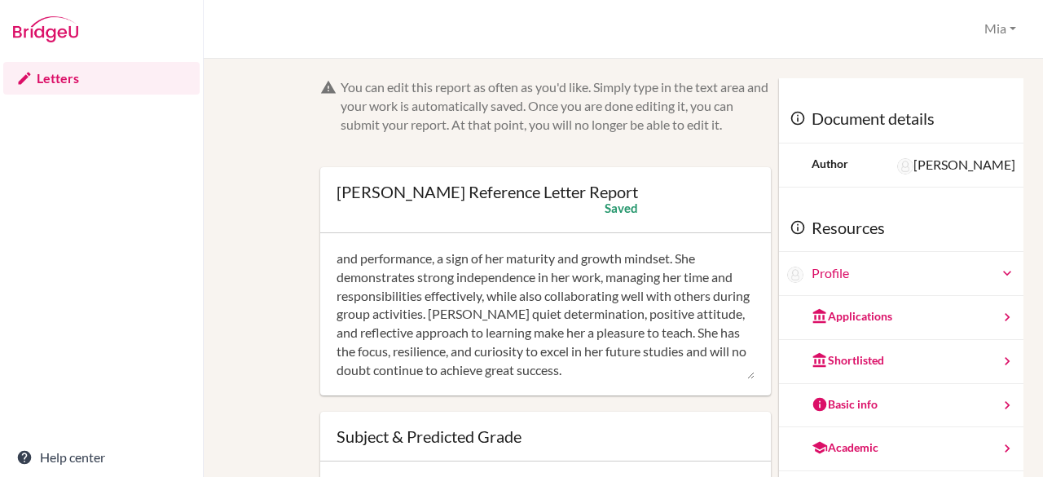
type textarea "Malak is a polite, kind, and hardworking student with a genuine interest in Bus…"
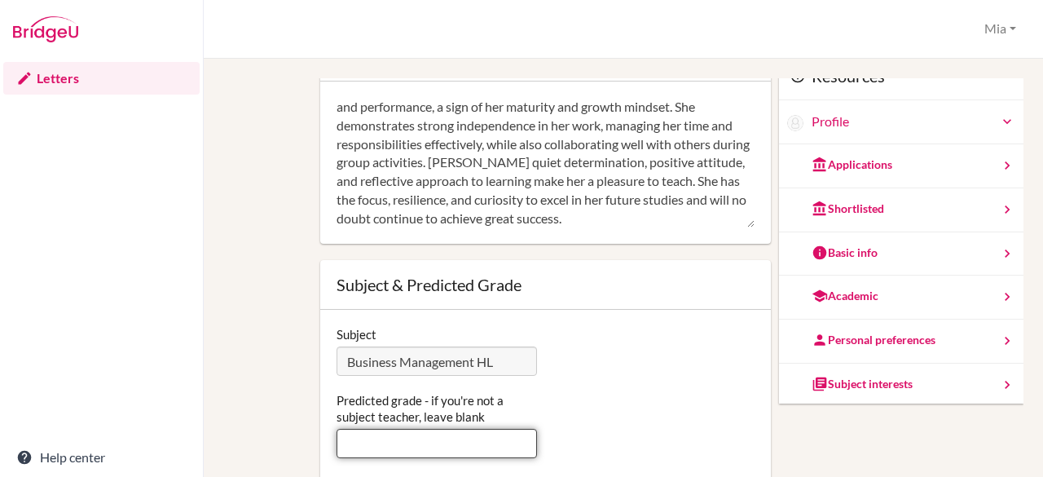
click at [401, 439] on input "Predicted grade - if you're not a subject teacher, leave blank" at bounding box center [437, 443] width 201 height 29
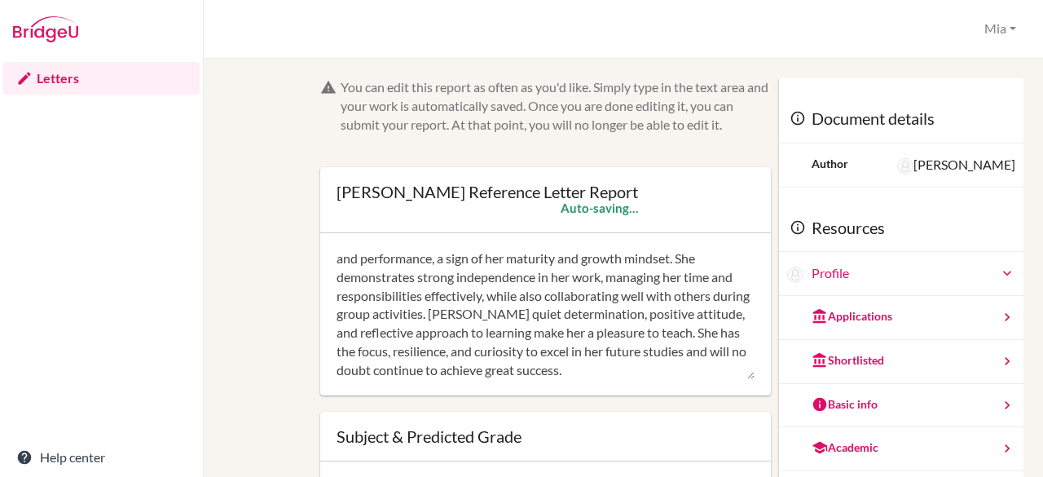
scroll to position [0, 0]
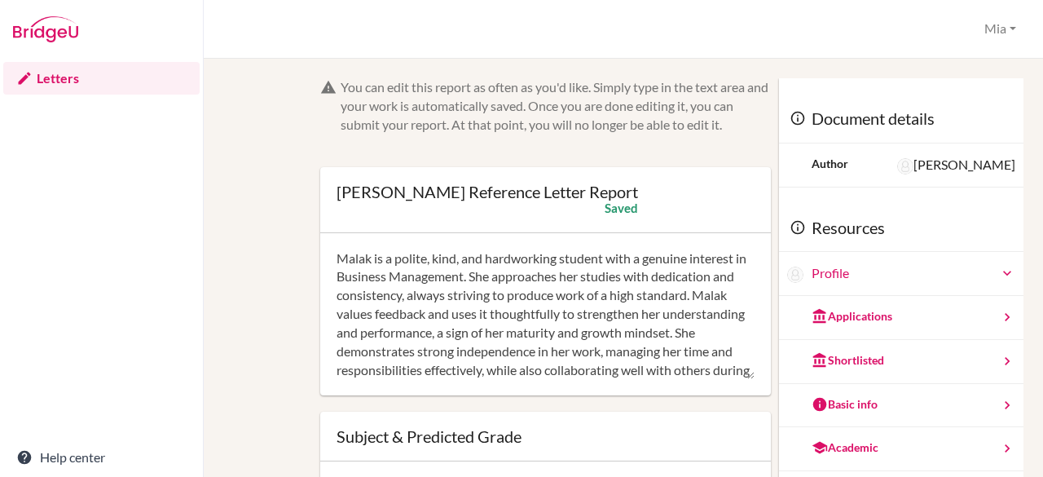
type input "6"
click at [847, 439] on div "Academic" at bounding box center [845, 447] width 67 height 16
